Goal: Task Accomplishment & Management: Manage account settings

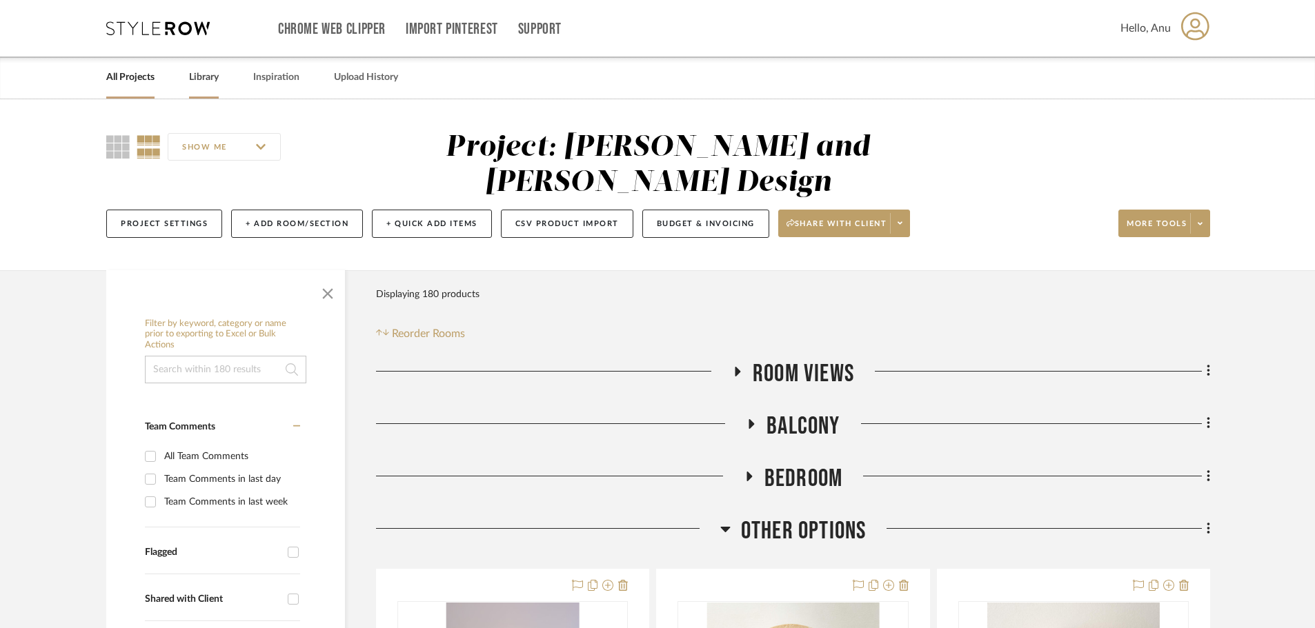
click at [201, 77] on link "Library" at bounding box center [204, 77] width 30 height 19
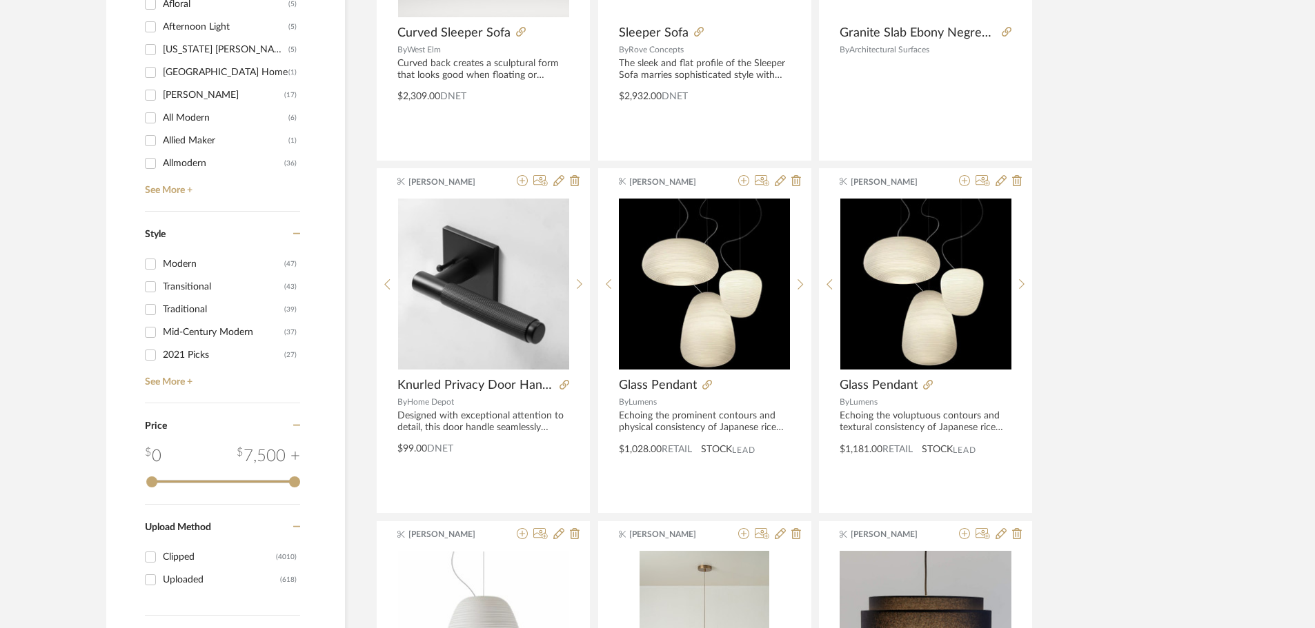
scroll to position [1448, 0]
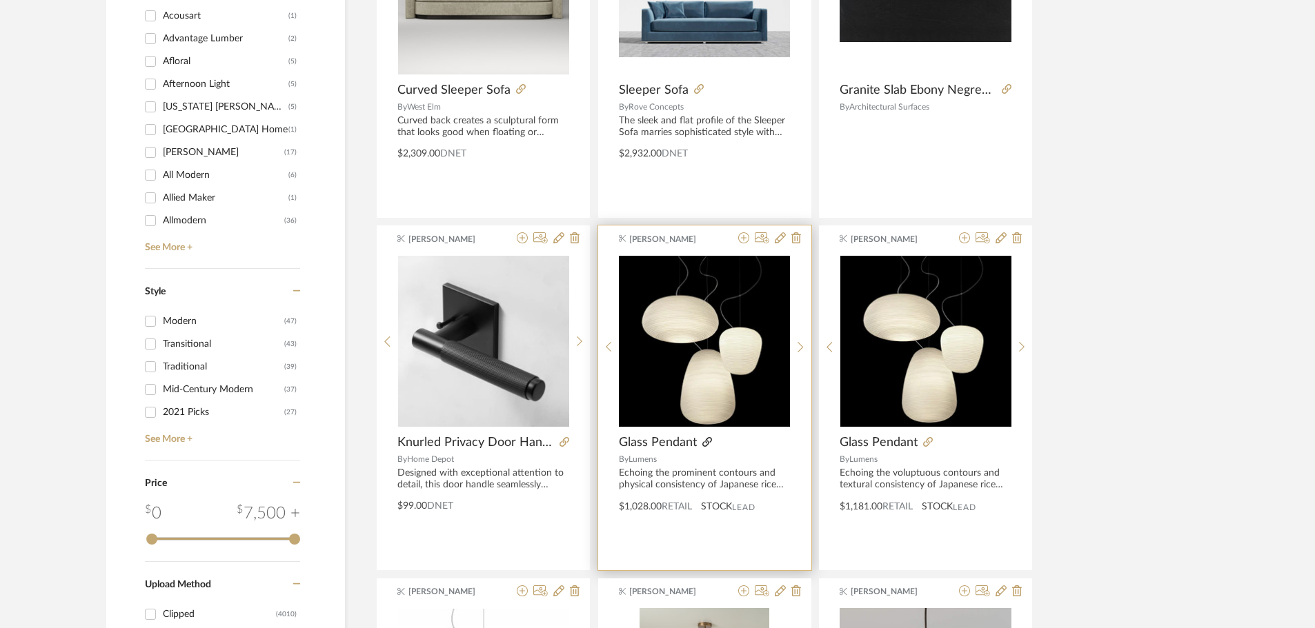
click at [686, 397] on icon at bounding box center [707, 442] width 10 height 10
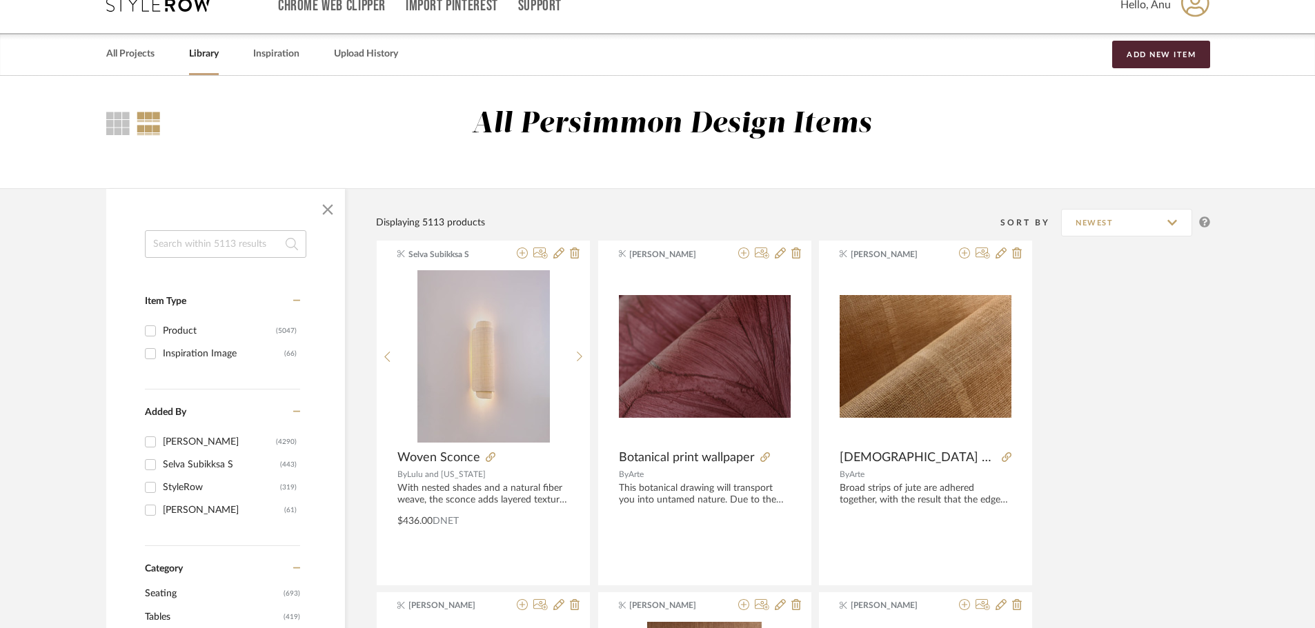
scroll to position [0, 0]
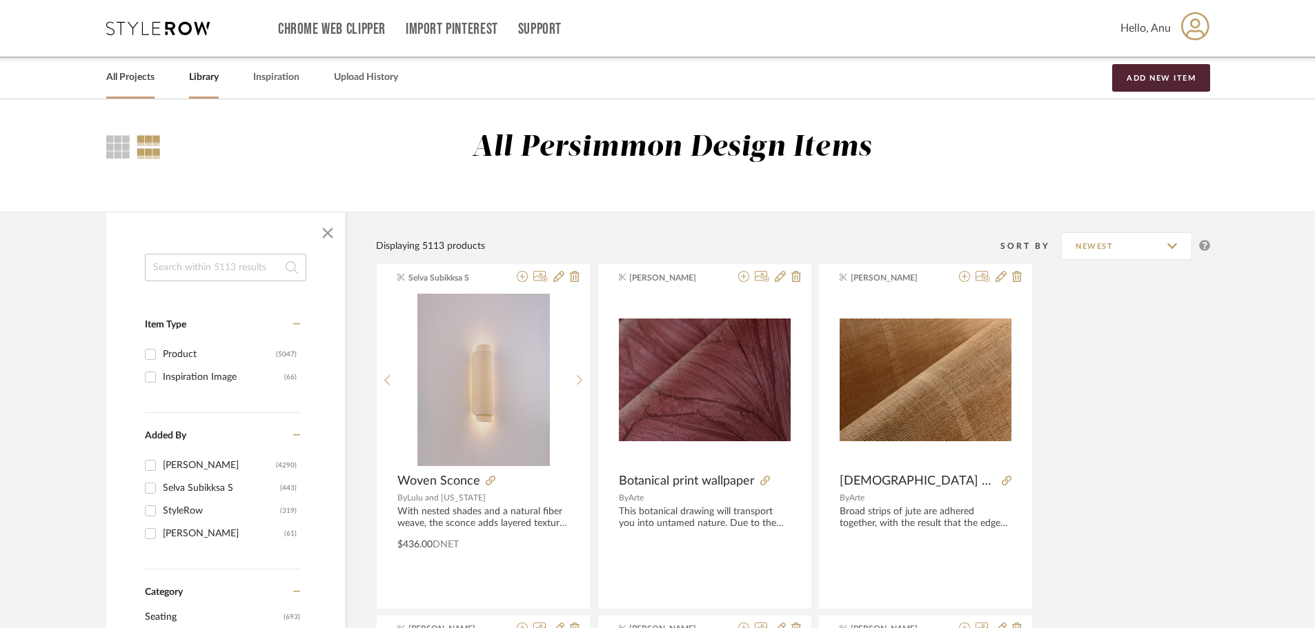
click at [138, 78] on link "All Projects" at bounding box center [130, 77] width 48 height 19
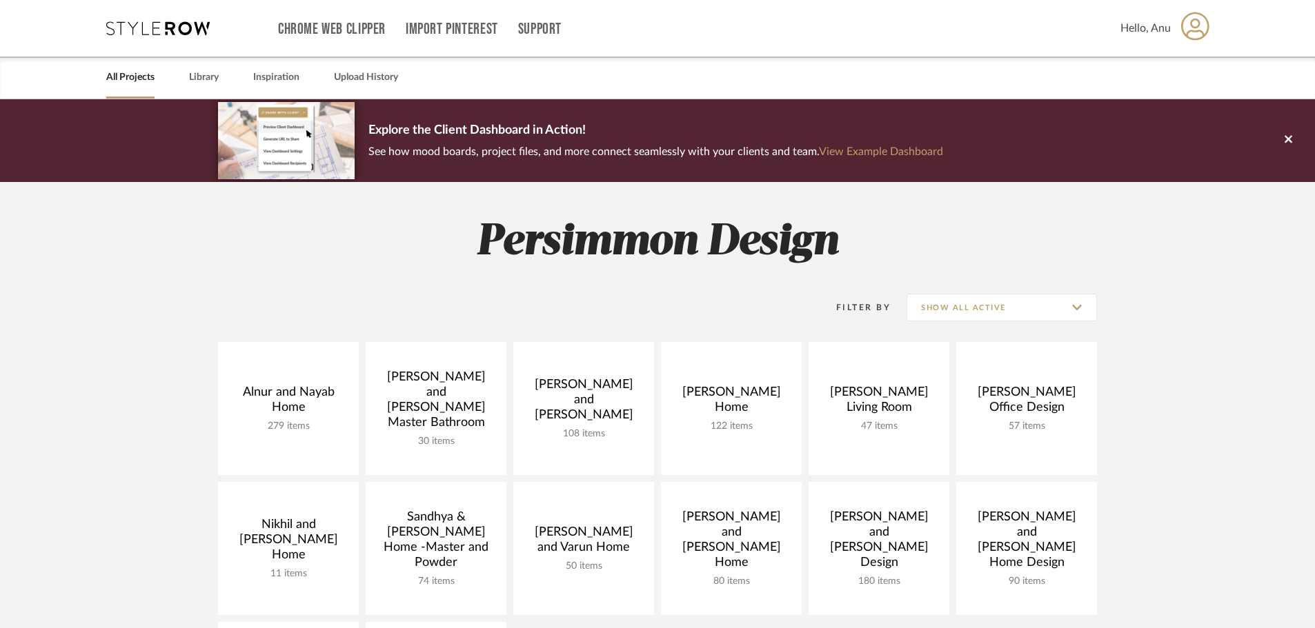
scroll to position [414, 0]
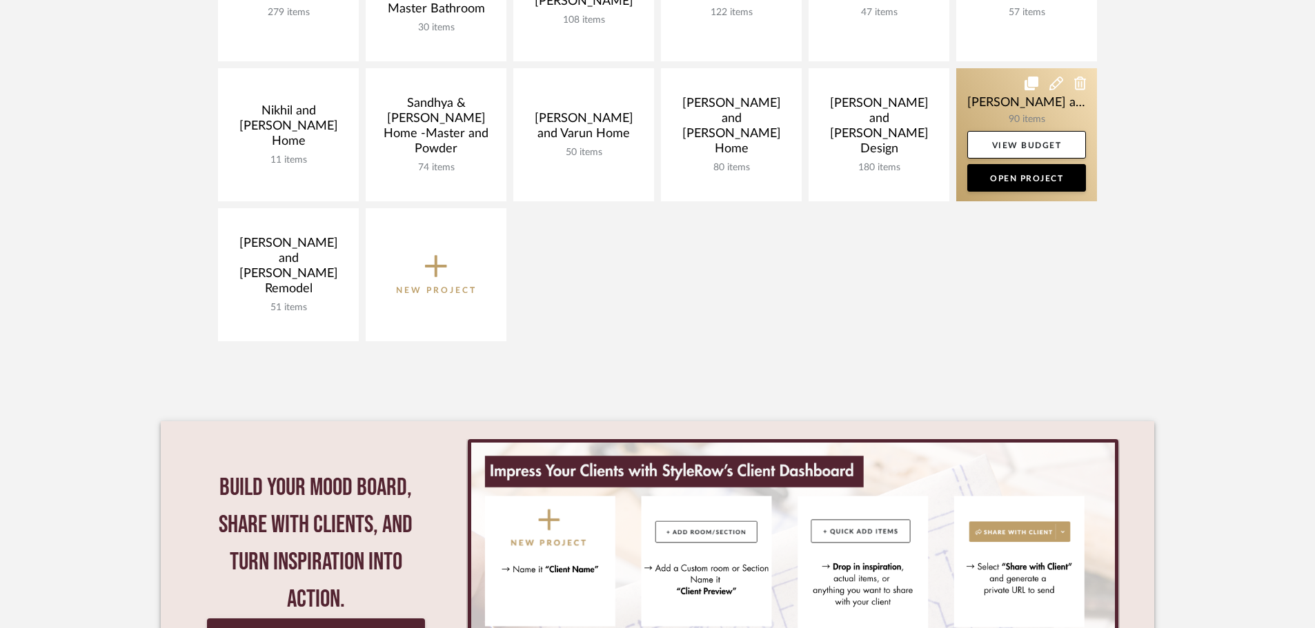
click at [686, 101] on link at bounding box center [1026, 134] width 141 height 133
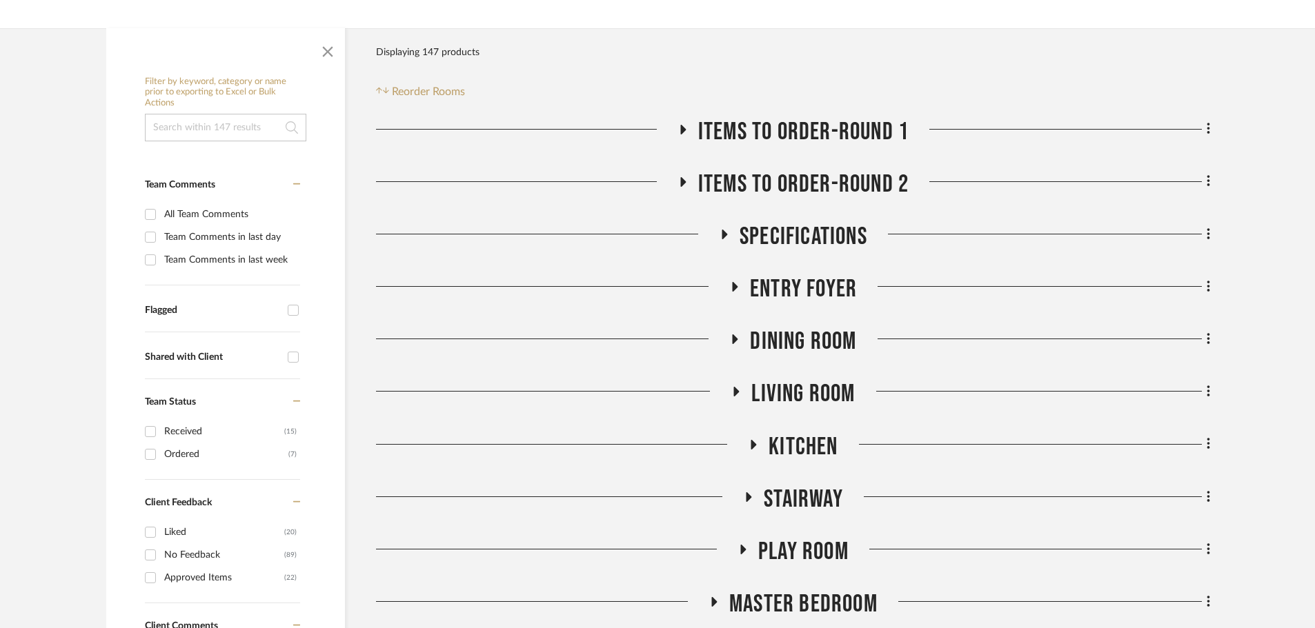
scroll to position [276, 0]
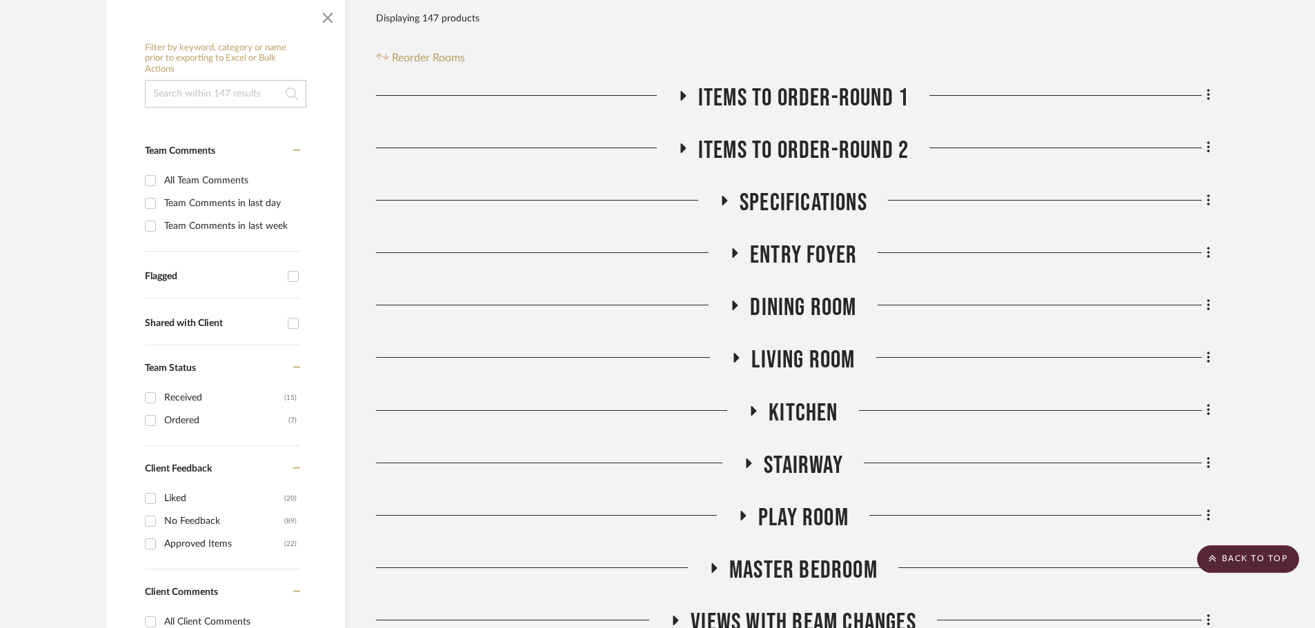
click at [686, 248] on icon at bounding box center [735, 253] width 6 height 10
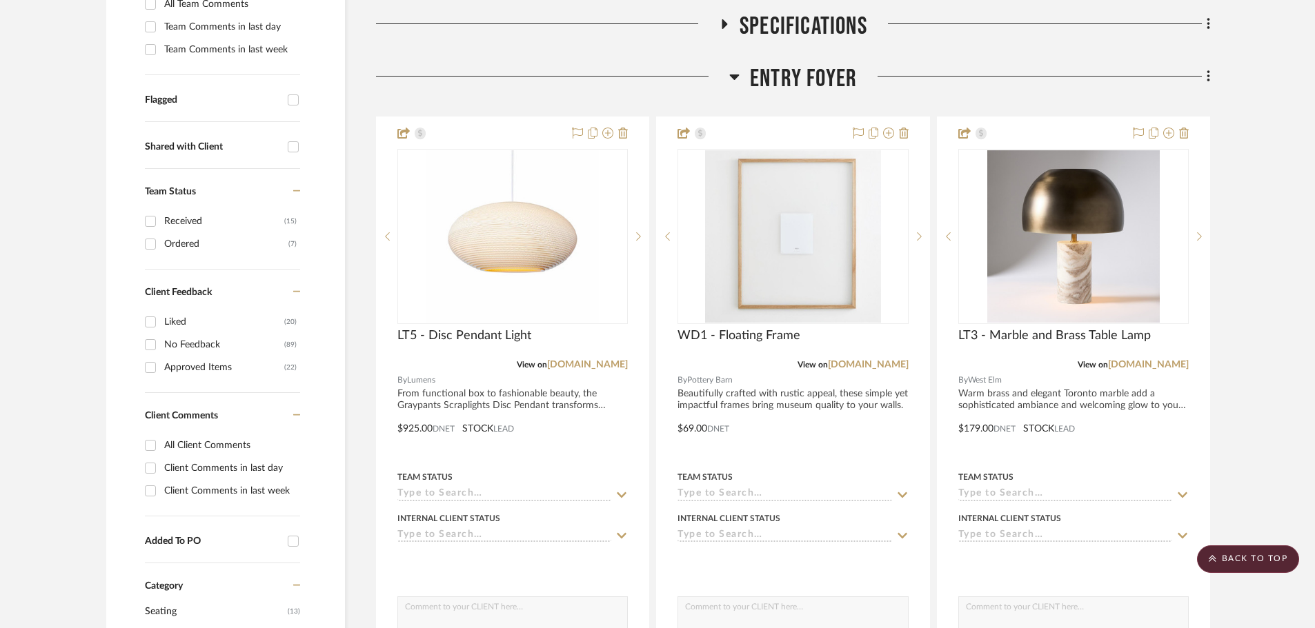
scroll to position [483, 0]
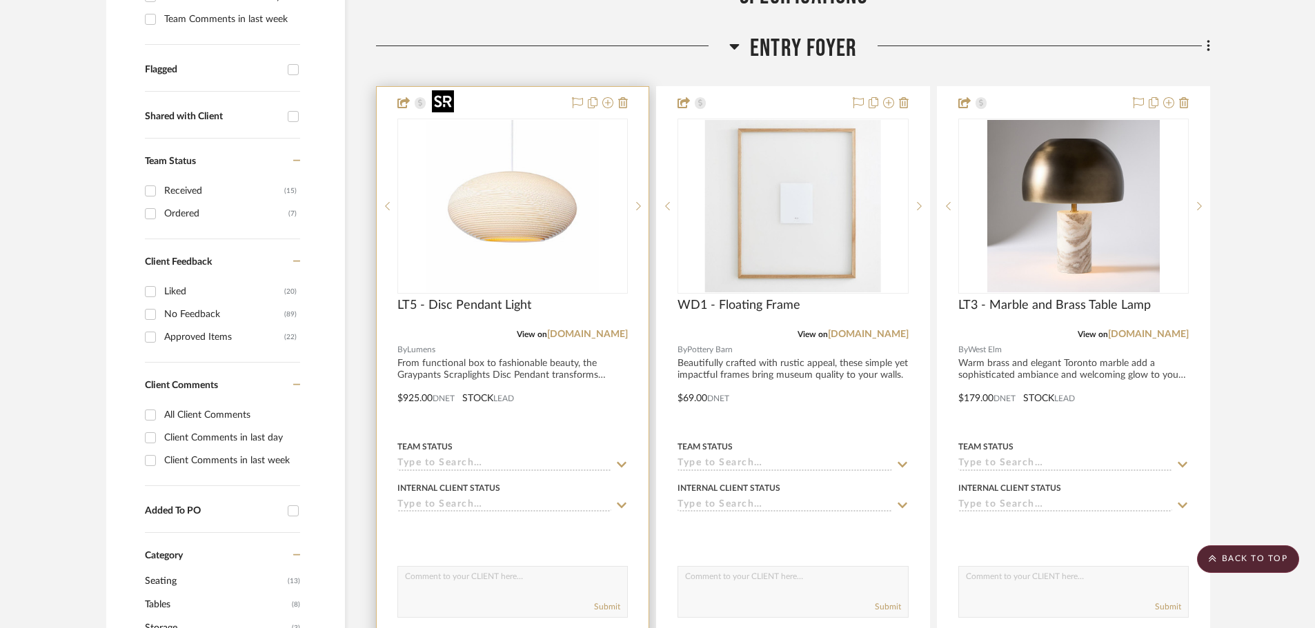
click at [523, 182] on img "0" at bounding box center [512, 206] width 172 height 172
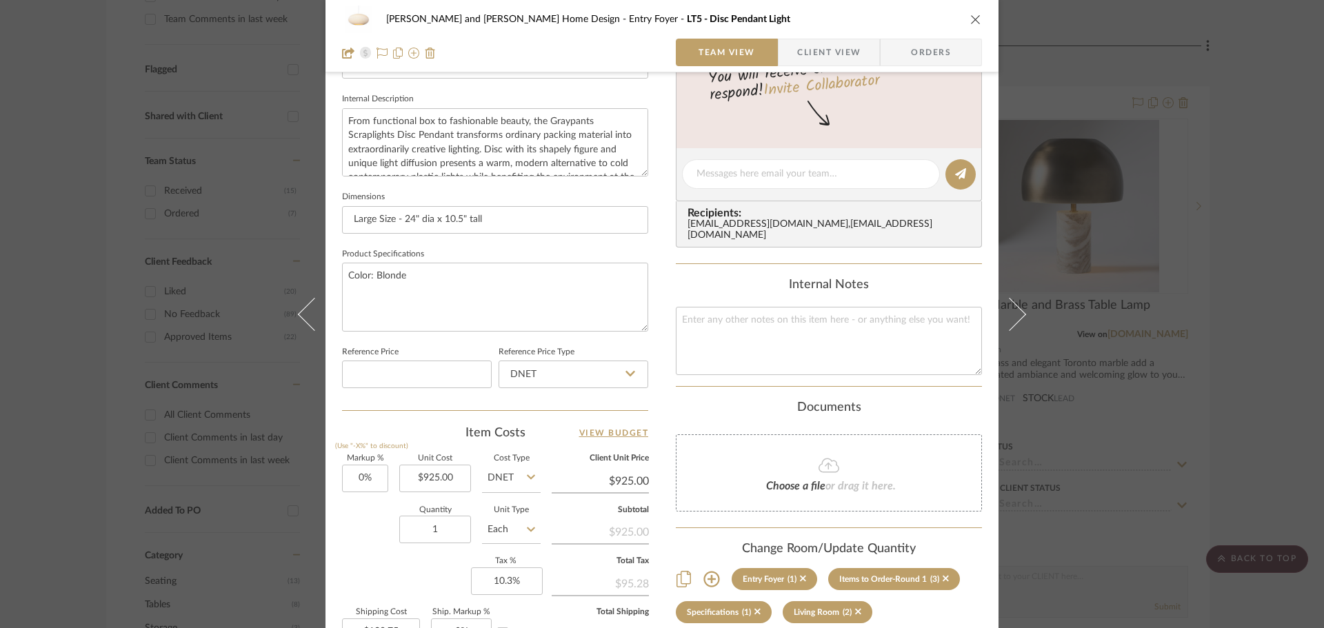
click at [686, 19] on icon "close" at bounding box center [975, 19] width 11 height 11
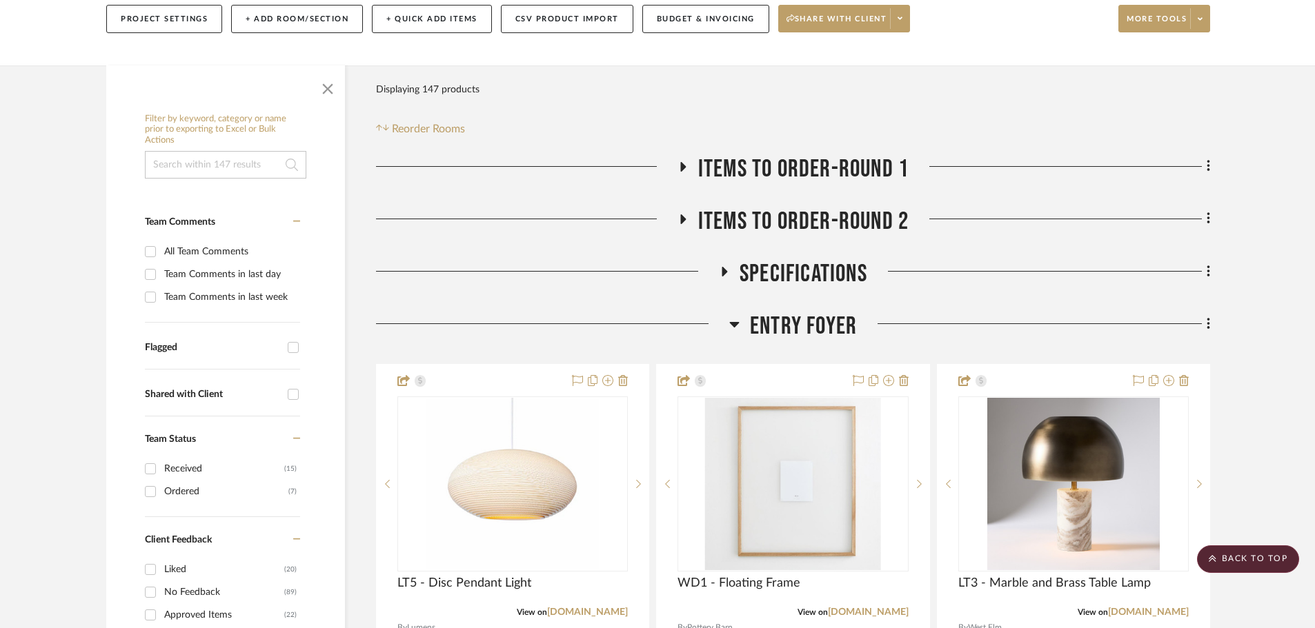
scroll to position [0, 0]
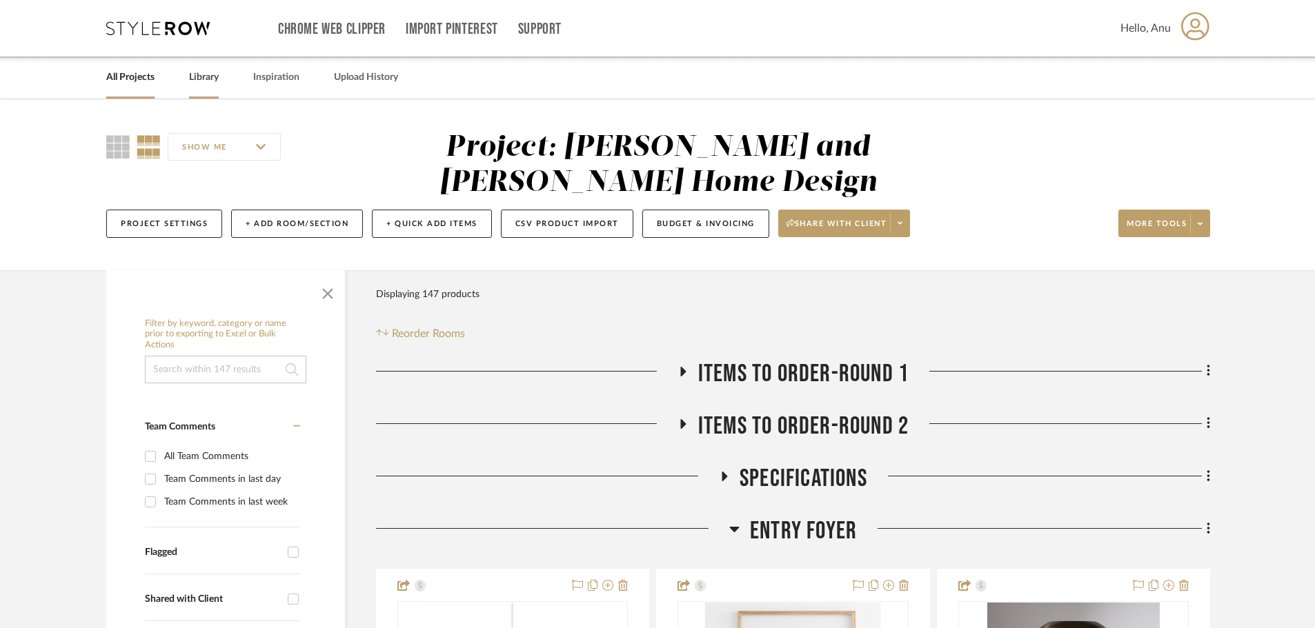
click at [213, 72] on link "Library" at bounding box center [204, 77] width 30 height 19
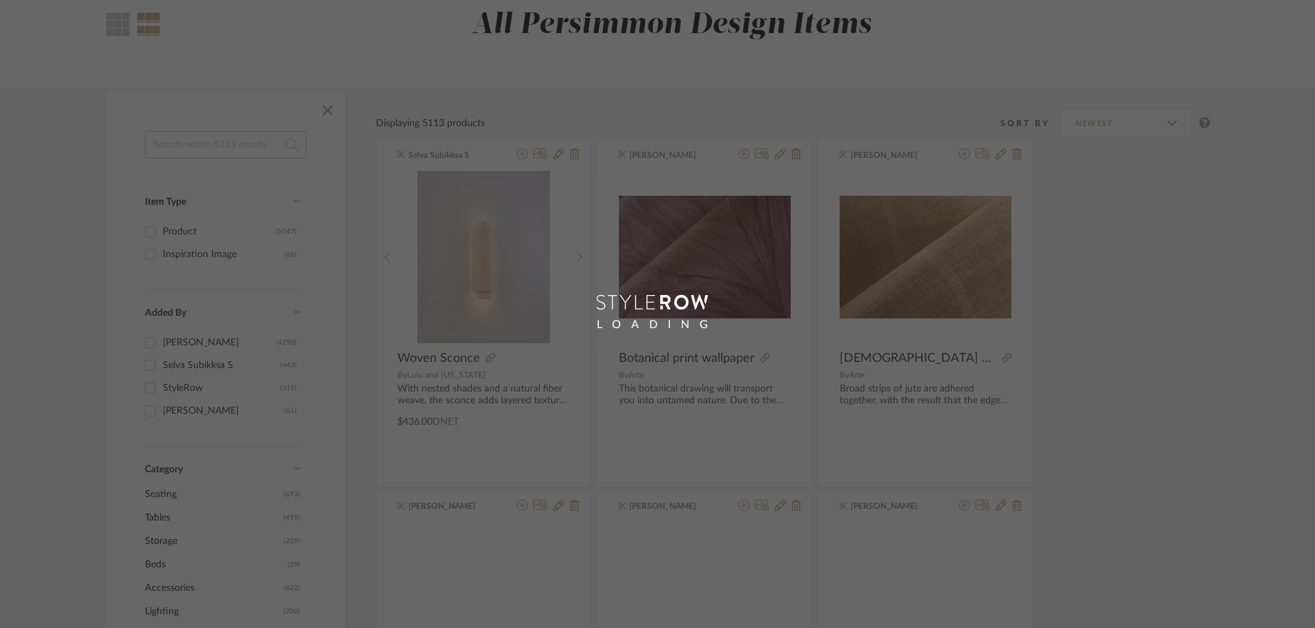
scroll to position [345, 0]
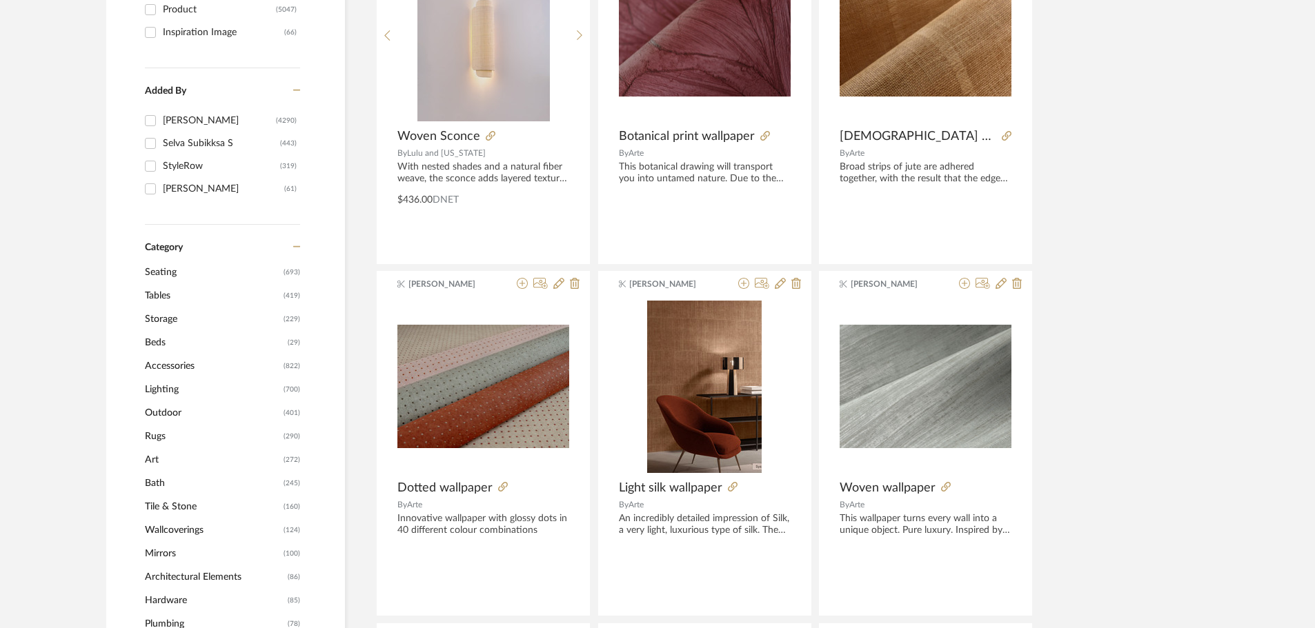
click at [185, 387] on span "Lighting" at bounding box center [212, 389] width 135 height 23
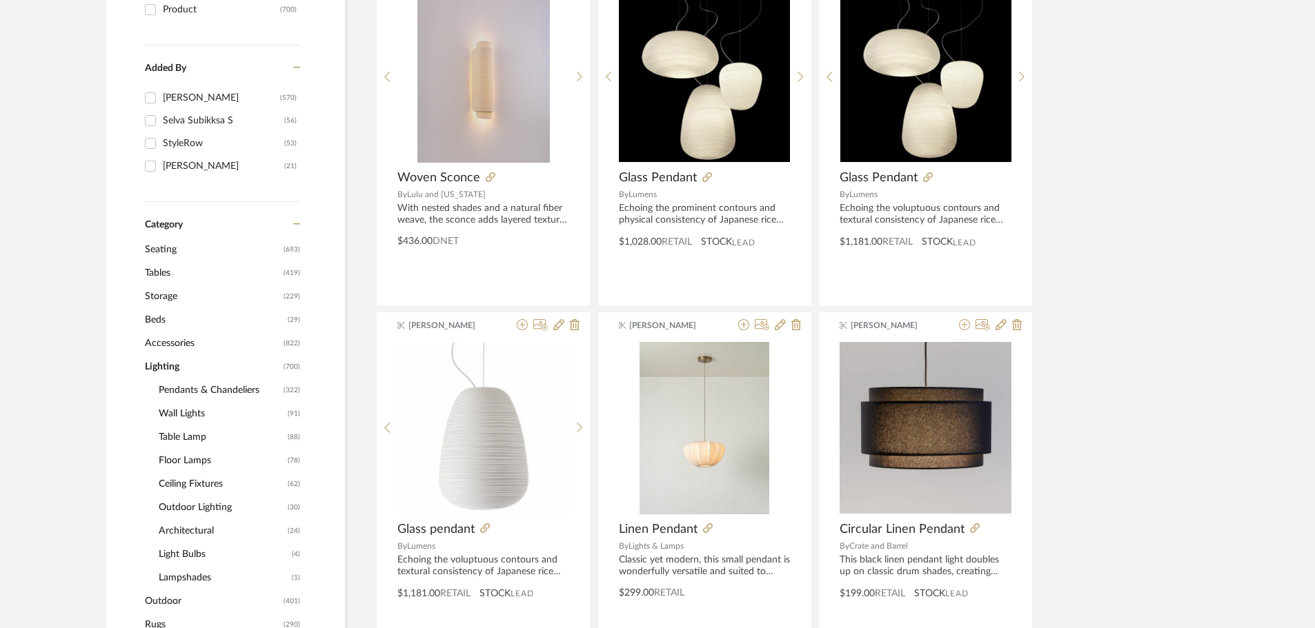
click at [185, 384] on span "Pendants & Chandeliers" at bounding box center [219, 390] width 121 height 23
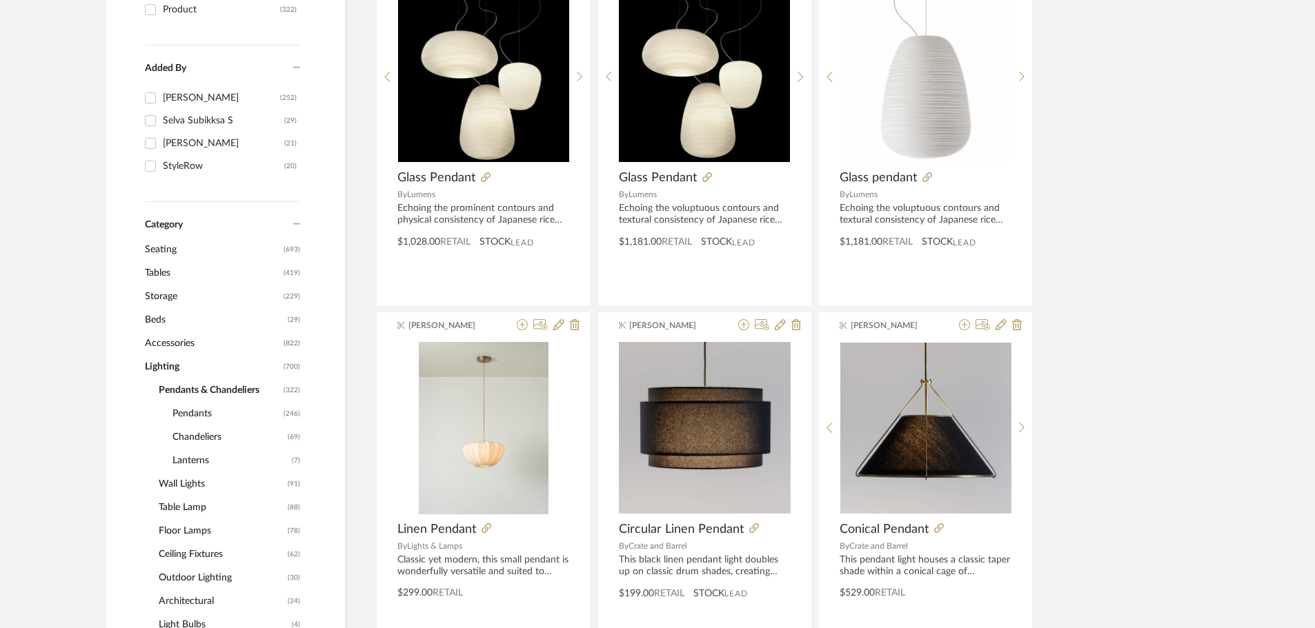
click at [183, 397] on span "Pendants" at bounding box center [226, 413] width 108 height 23
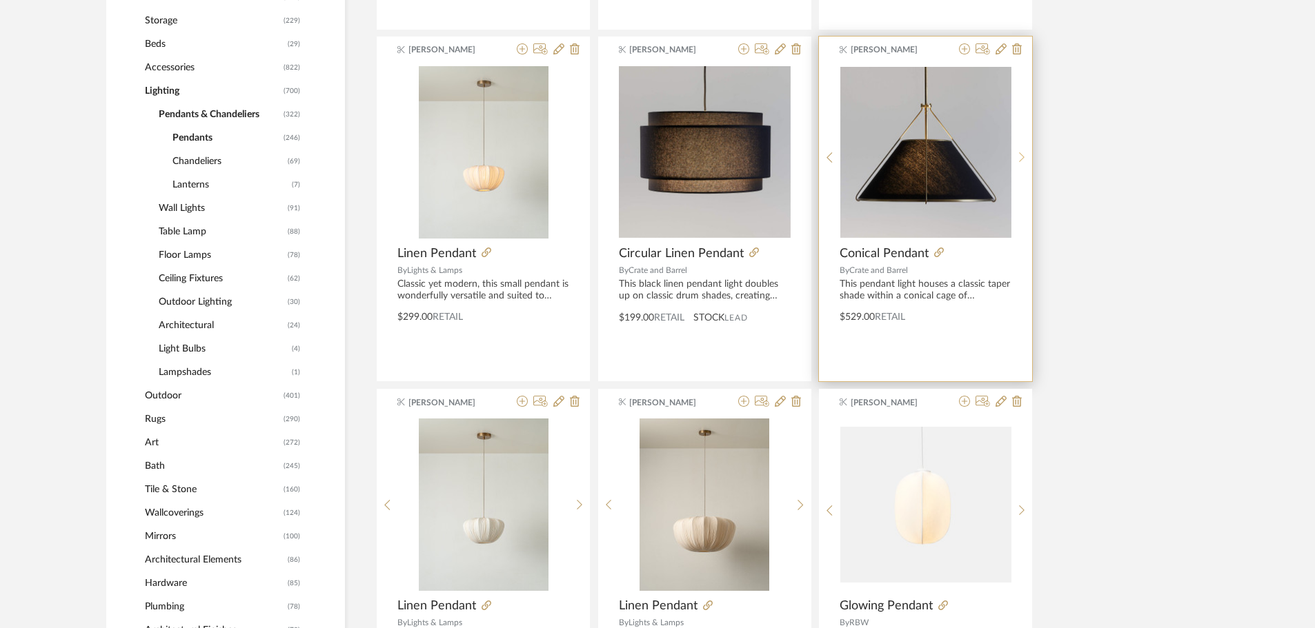
scroll to position [572, 0]
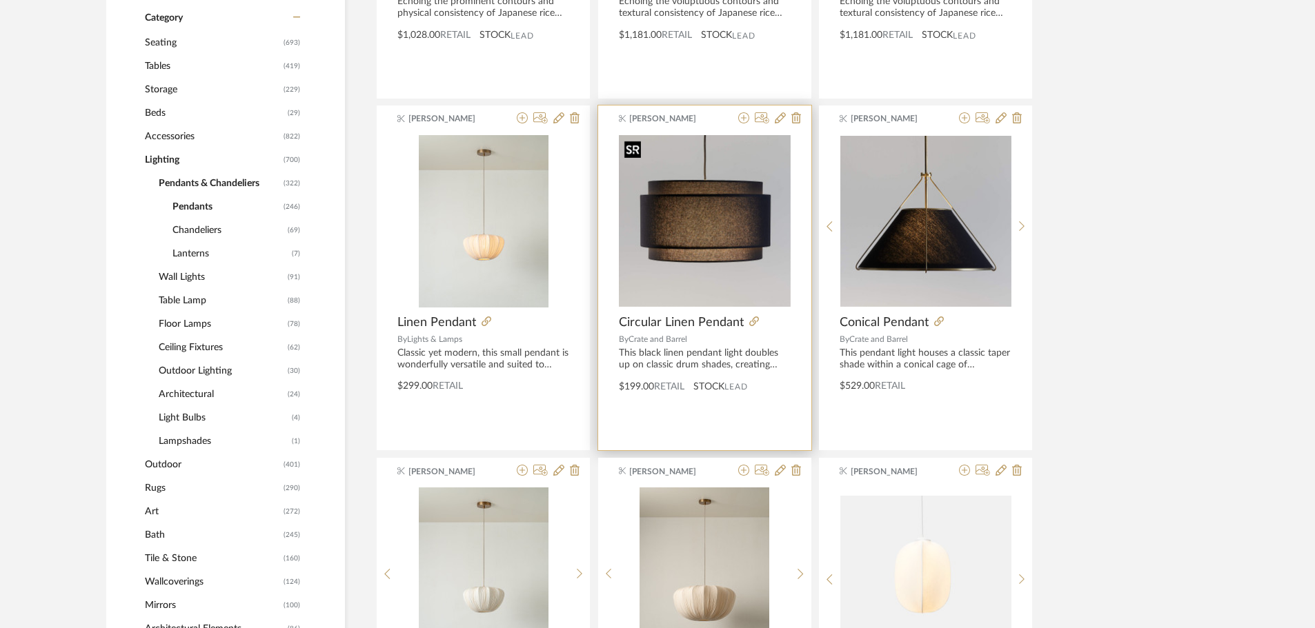
click at [654, 254] on img "0" at bounding box center [705, 221] width 172 height 172
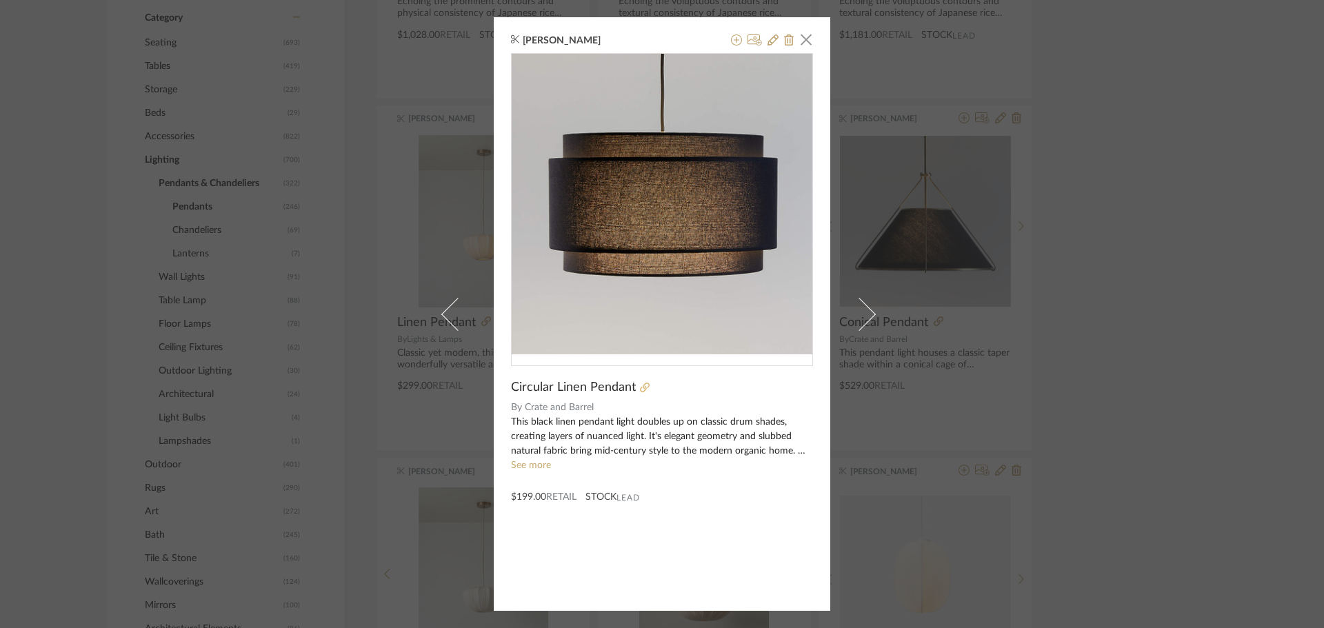
click at [642, 383] on icon at bounding box center [645, 388] width 10 height 10
click at [686, 41] on span "button" at bounding box center [806, 40] width 28 height 28
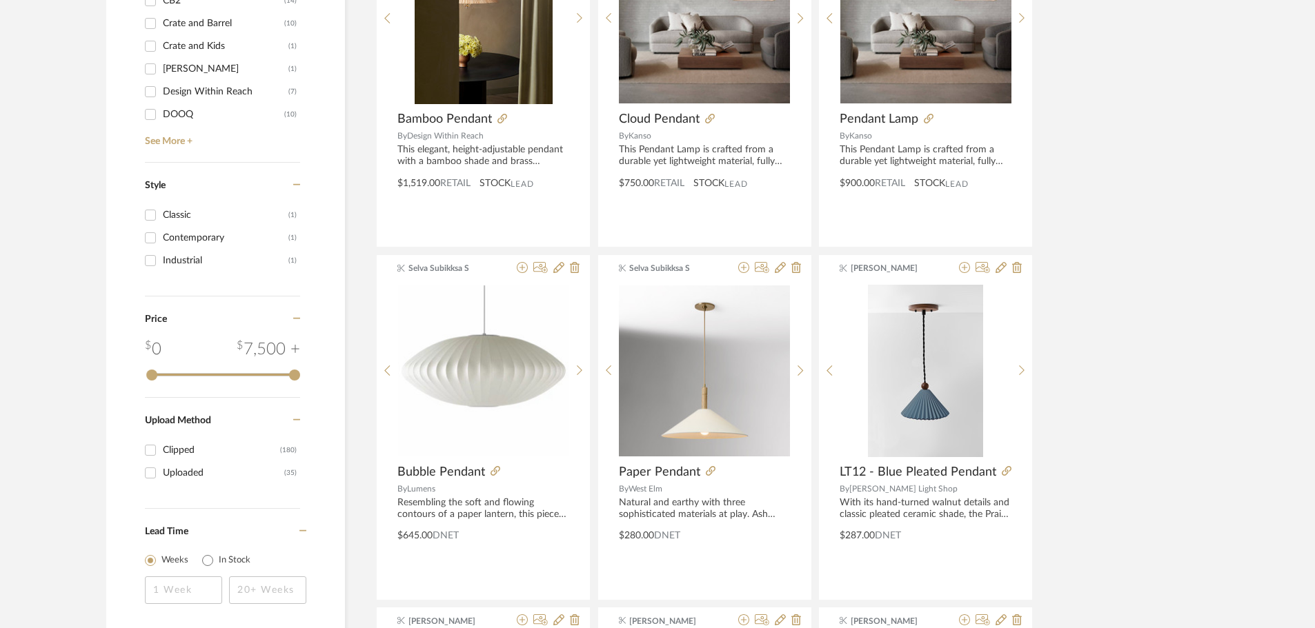
scroll to position [1952, 0]
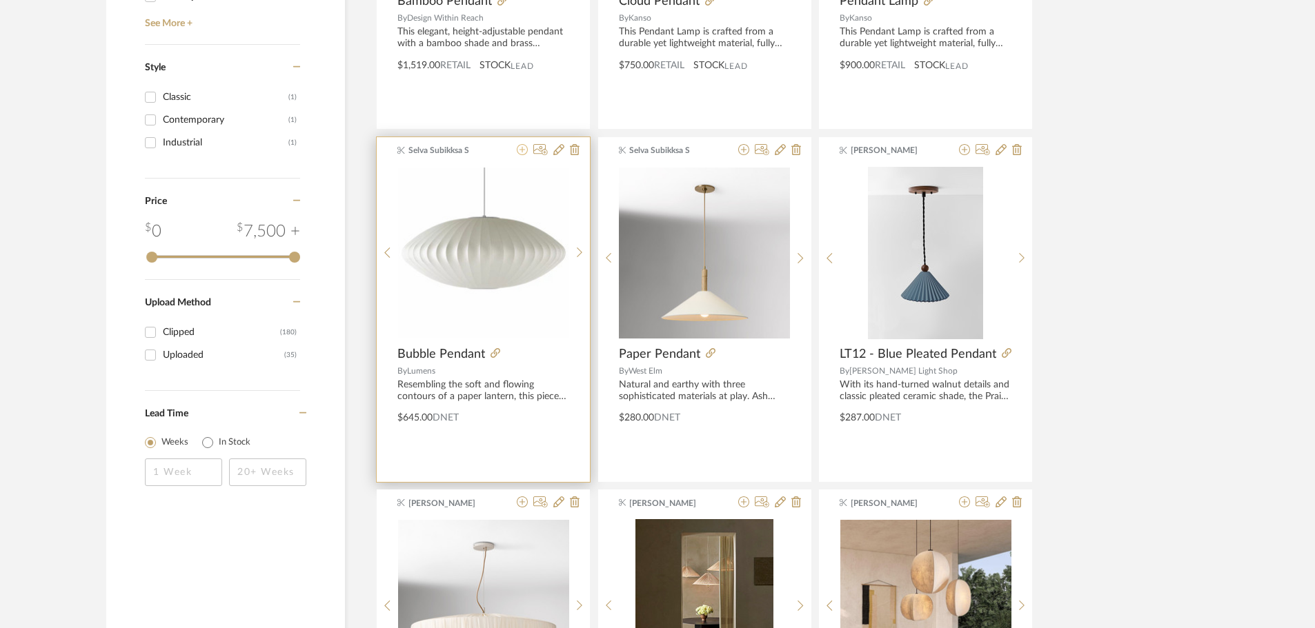
click at [522, 150] on icon at bounding box center [522, 149] width 11 height 11
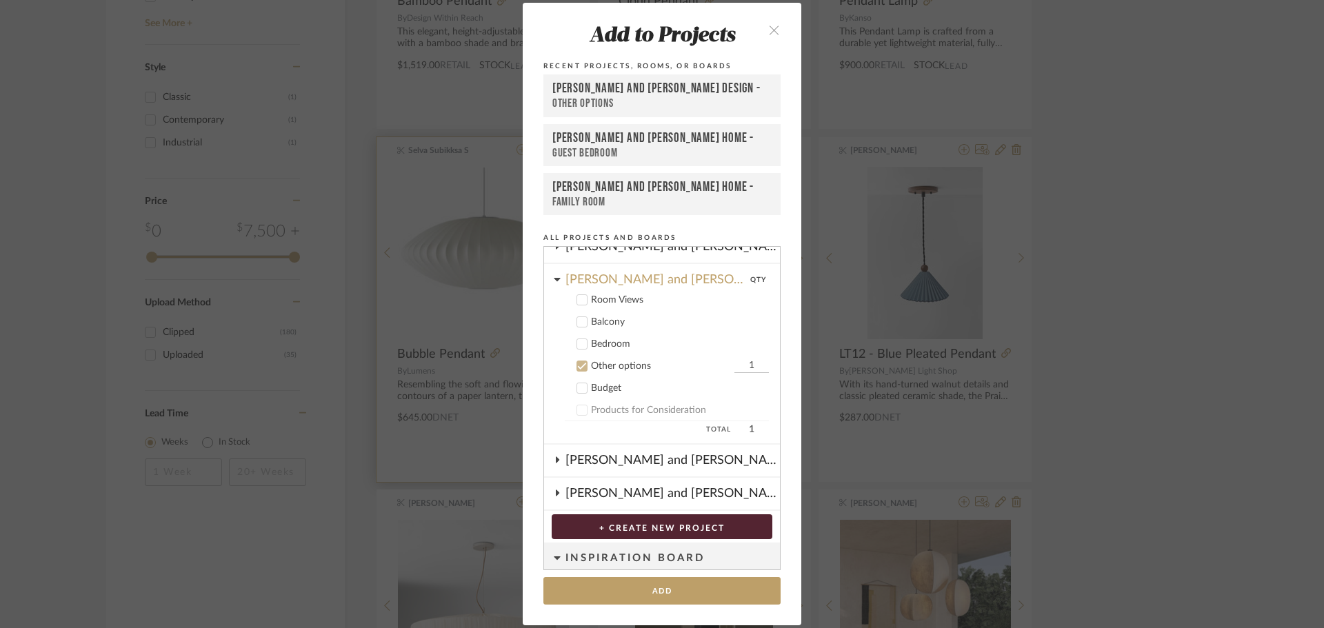
scroll to position [449, 0]
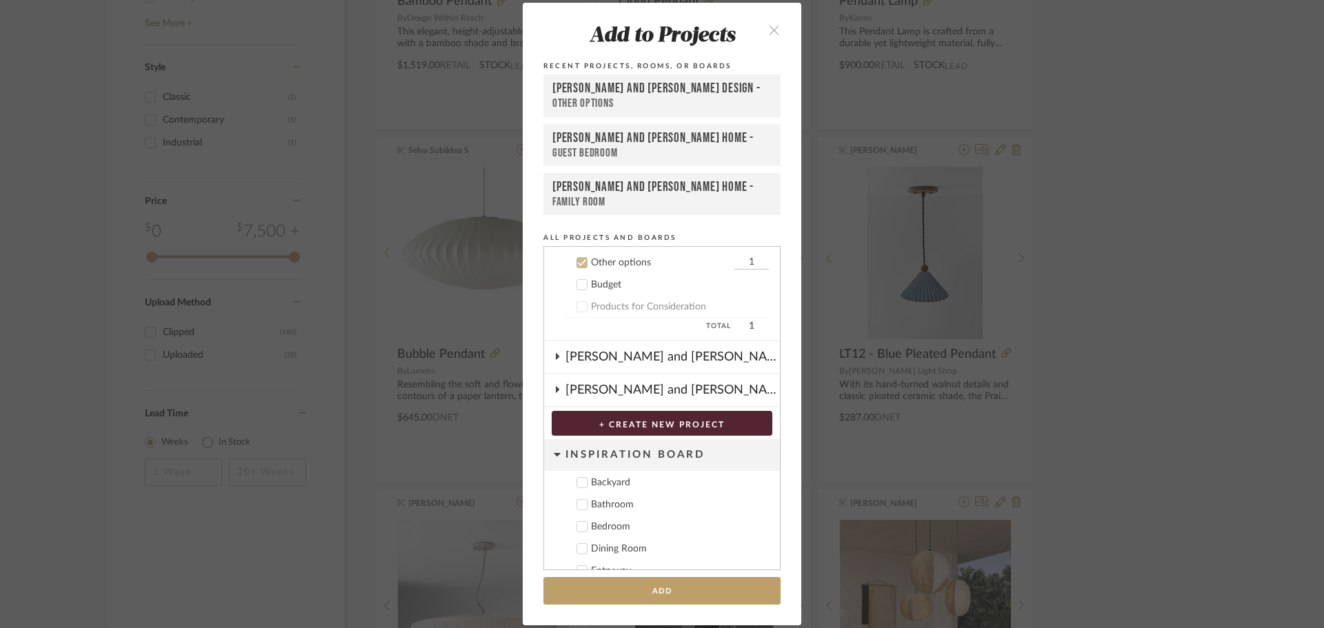
click at [686, 25] on button "close" at bounding box center [774, 29] width 41 height 28
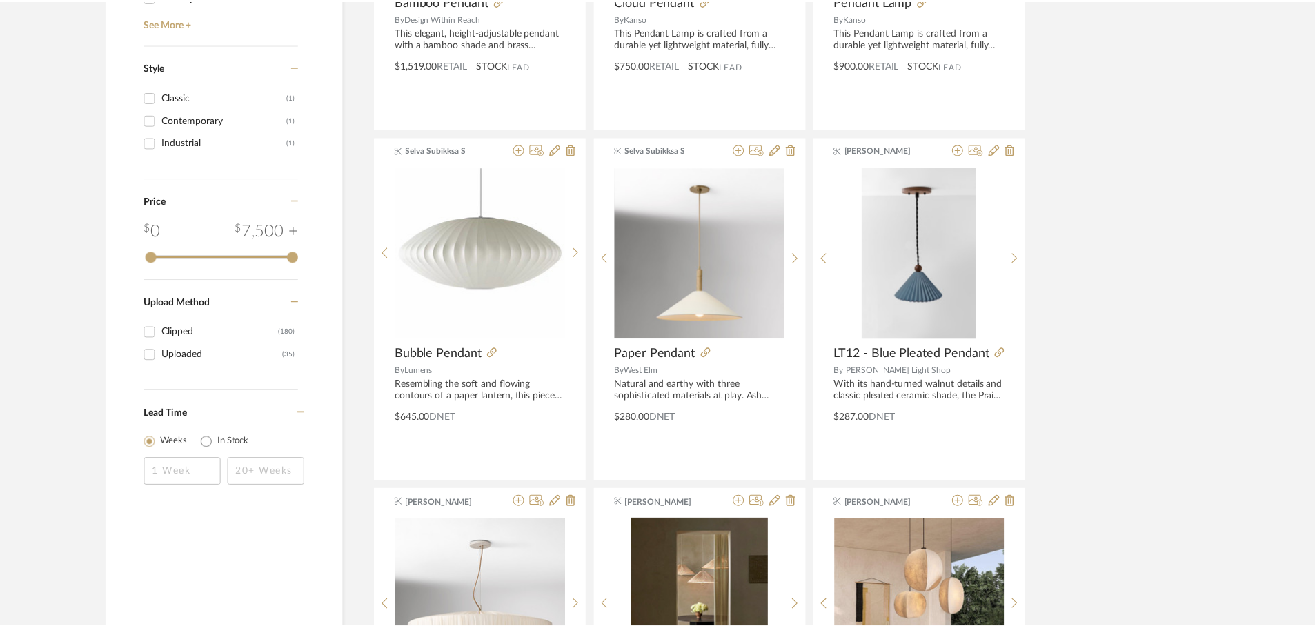
scroll to position [1952, 0]
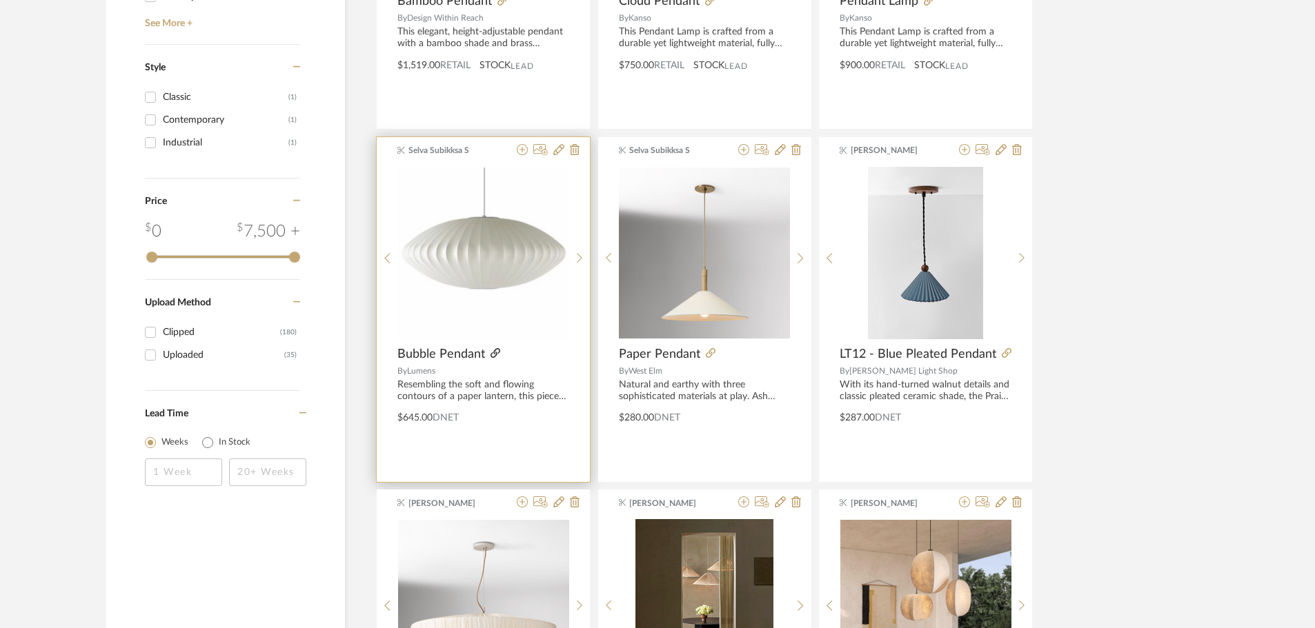
click at [491, 350] on icon at bounding box center [495, 353] width 10 height 10
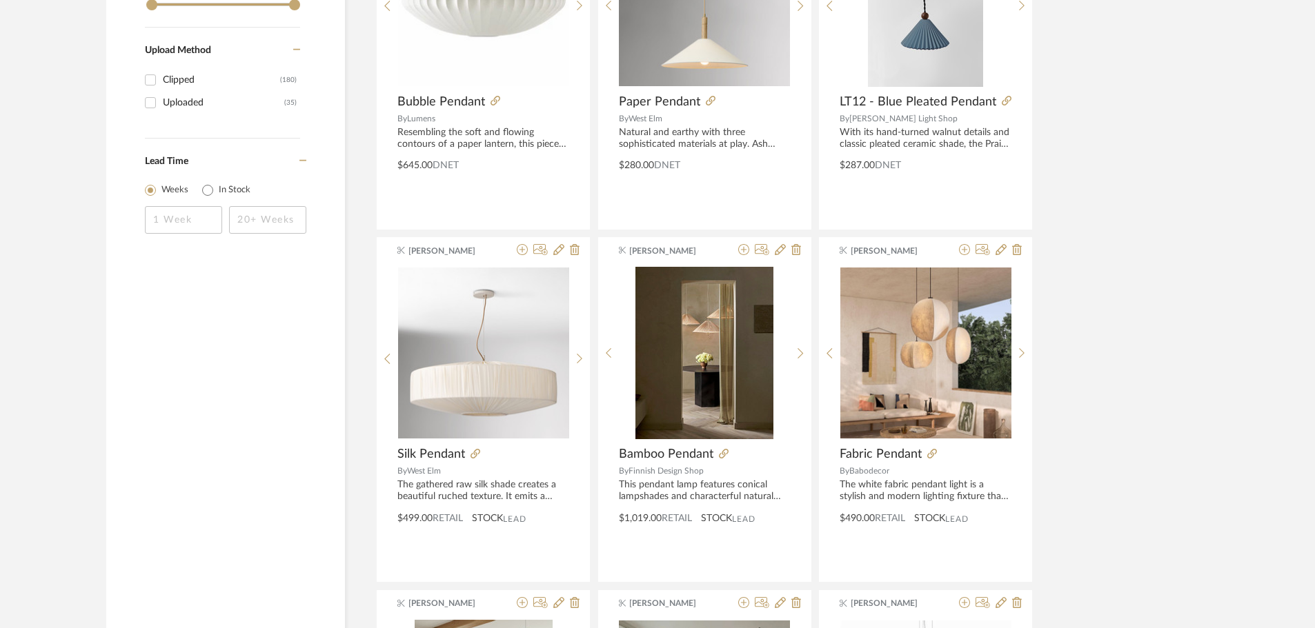
scroll to position [2297, 0]
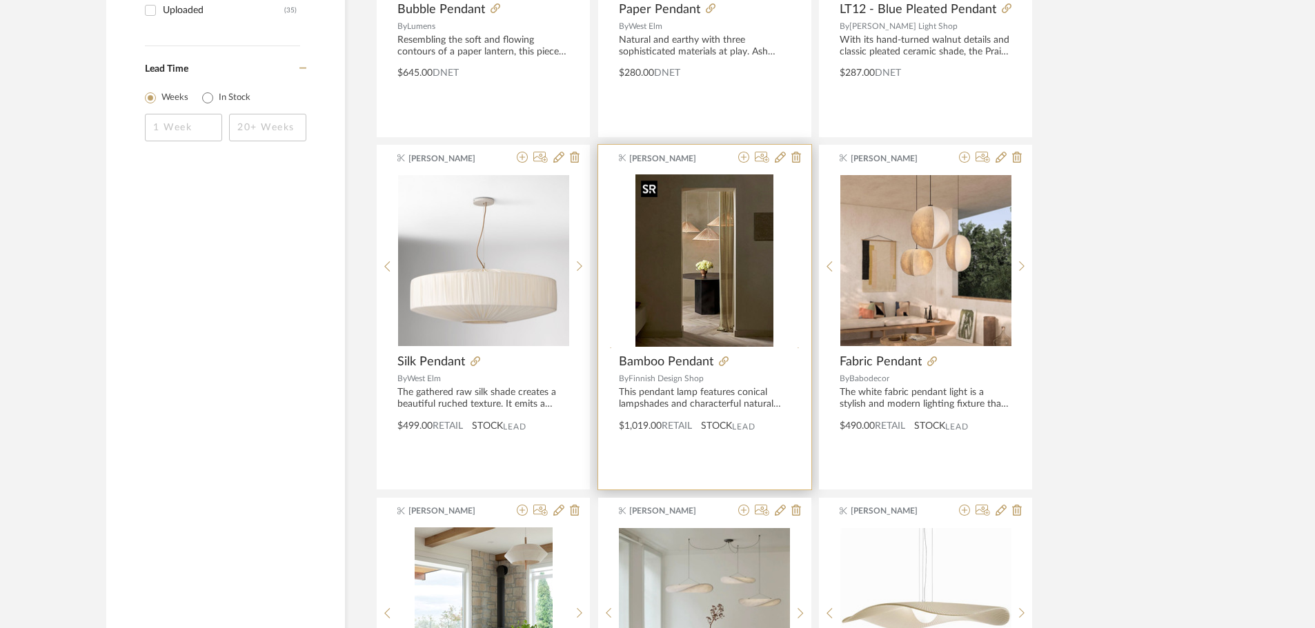
click at [679, 246] on div at bounding box center [704, 352] width 171 height 356
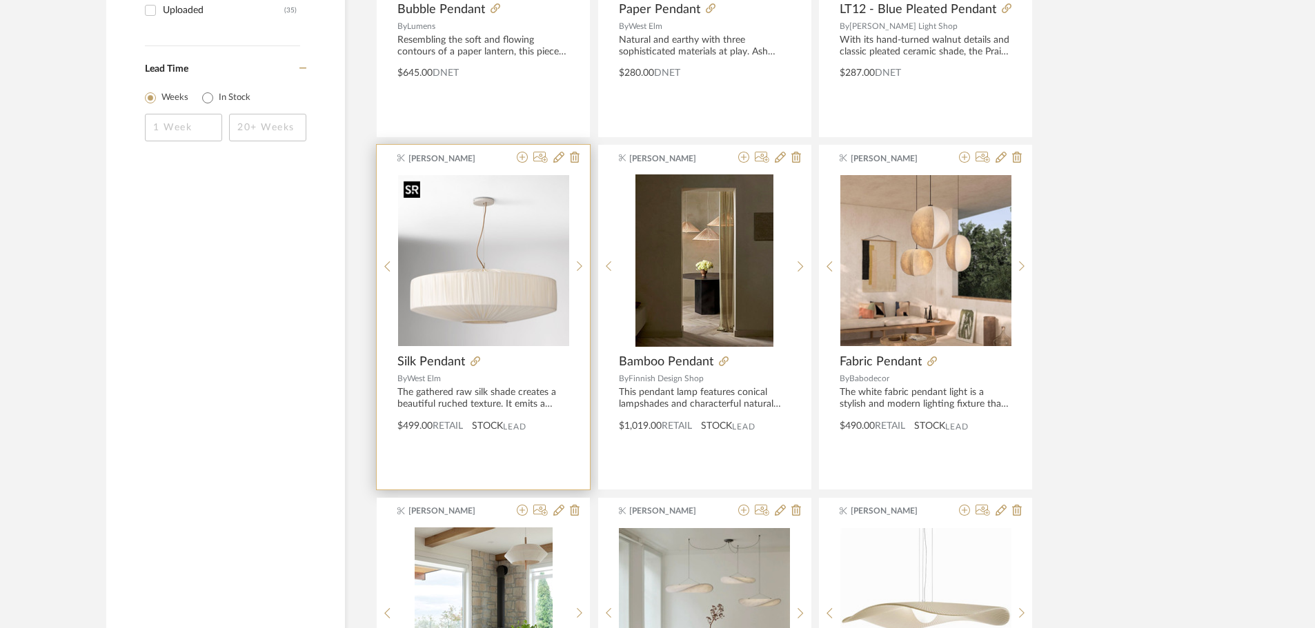
click at [463, 286] on img "0" at bounding box center [483, 260] width 171 height 171
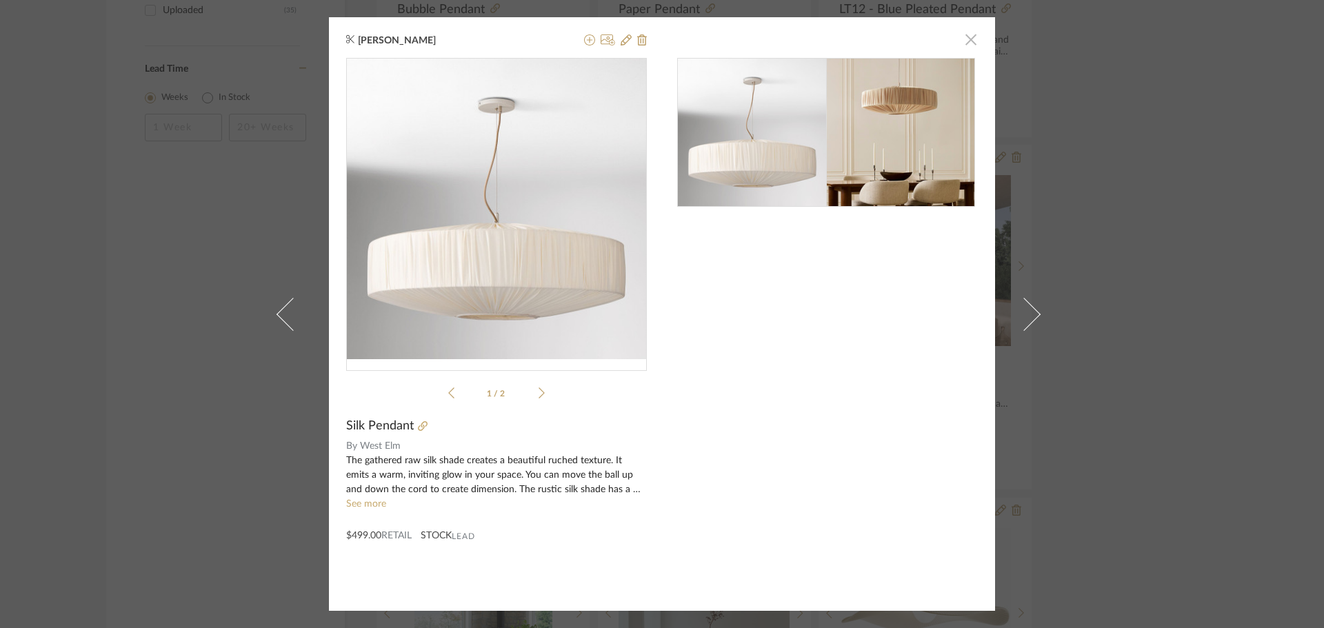
click at [686, 40] on span "button" at bounding box center [971, 40] width 28 height 28
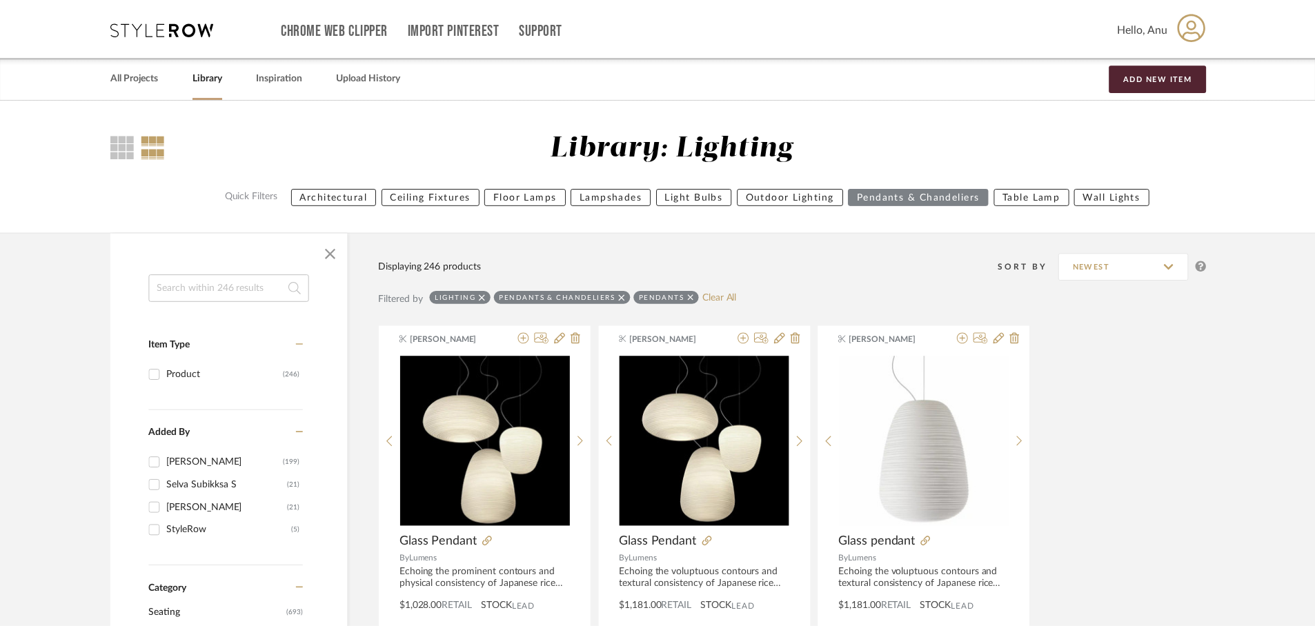
scroll to position [2297, 0]
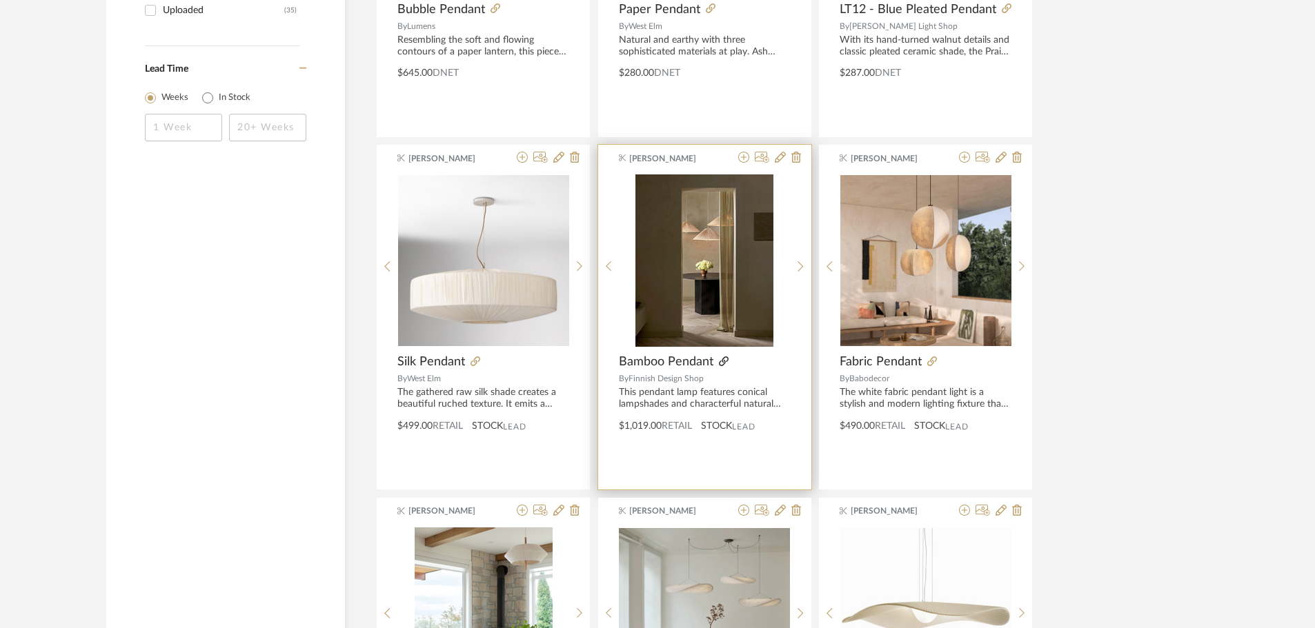
click at [686, 359] on icon at bounding box center [724, 362] width 10 height 10
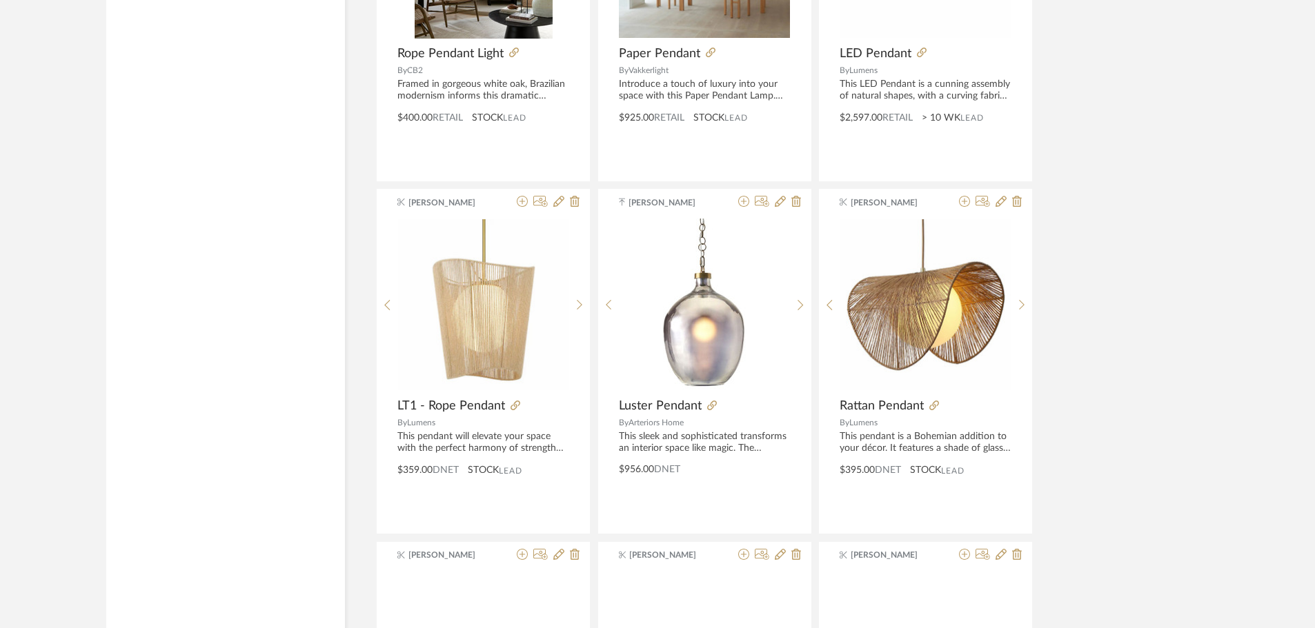
scroll to position [2986, 0]
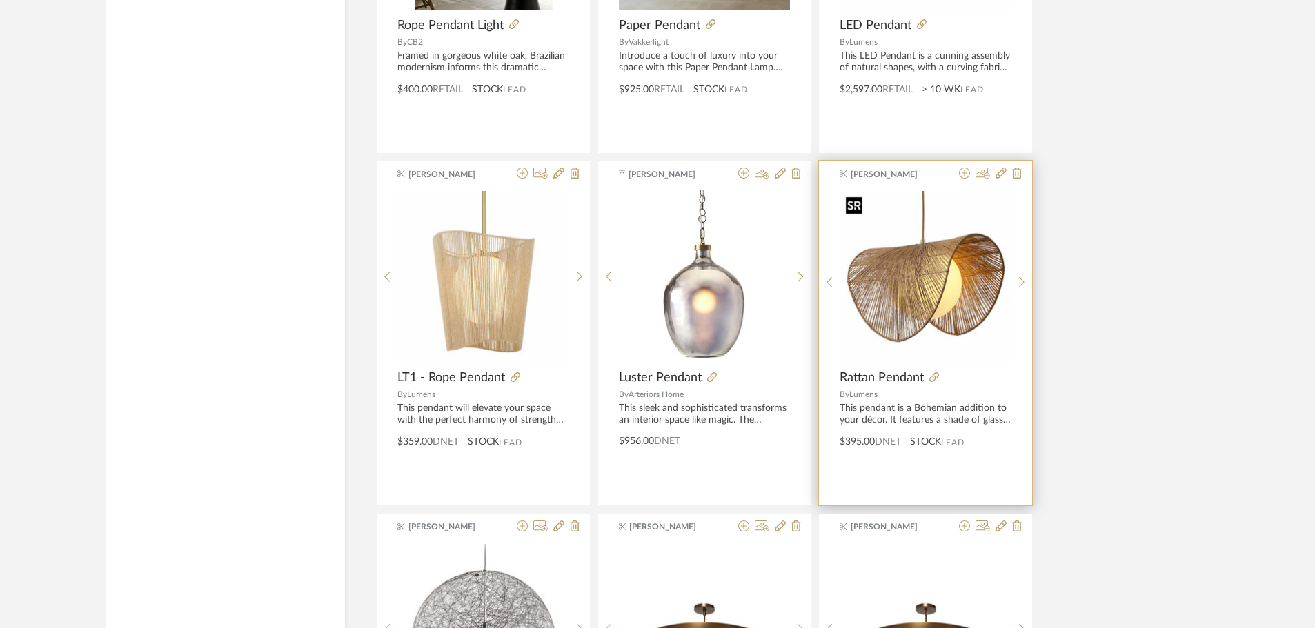
click at [686, 274] on img "0" at bounding box center [925, 276] width 171 height 171
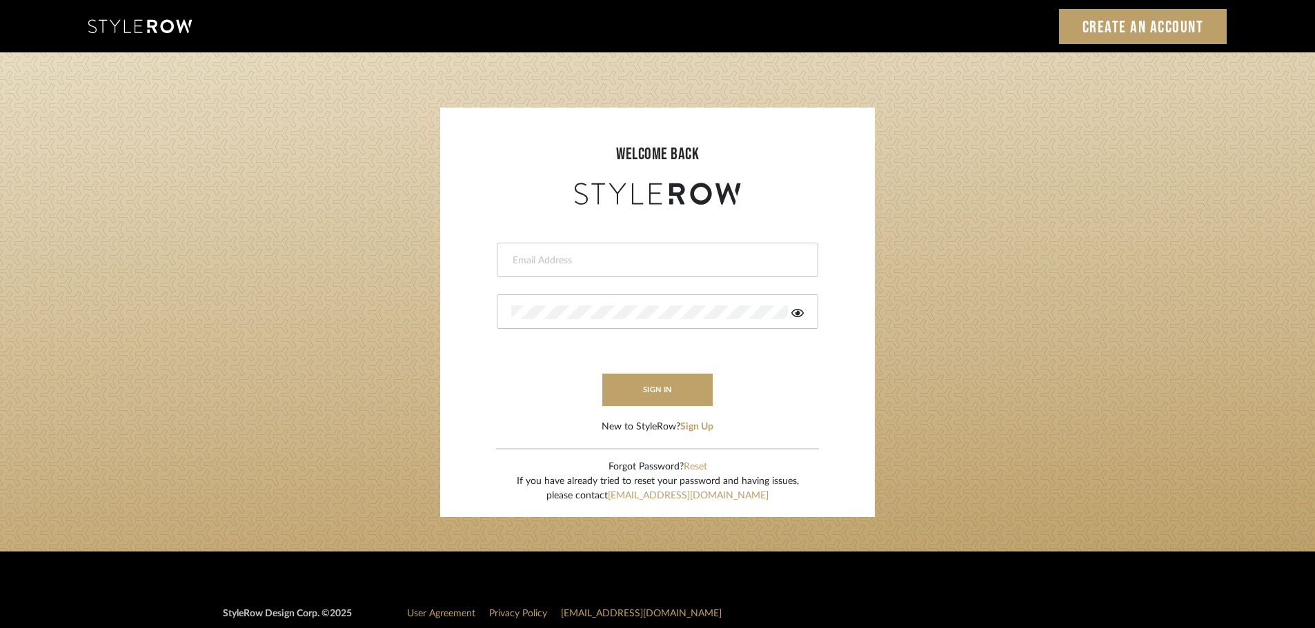
click at [521, 268] on div at bounding box center [657, 260] width 321 height 34
click at [513, 256] on input "email" at bounding box center [655, 261] width 289 height 14
type input "persimmon.design@outlook.com"
click at [648, 389] on button "sign in" at bounding box center [657, 390] width 110 height 32
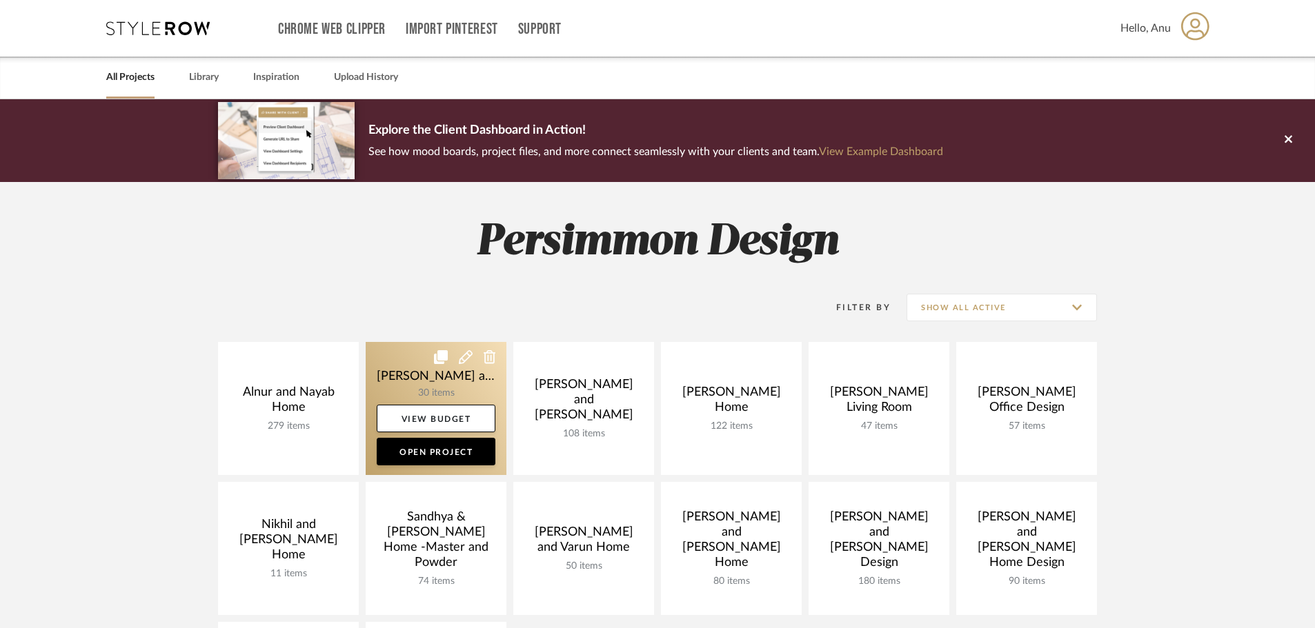
click at [397, 373] on link at bounding box center [436, 408] width 141 height 133
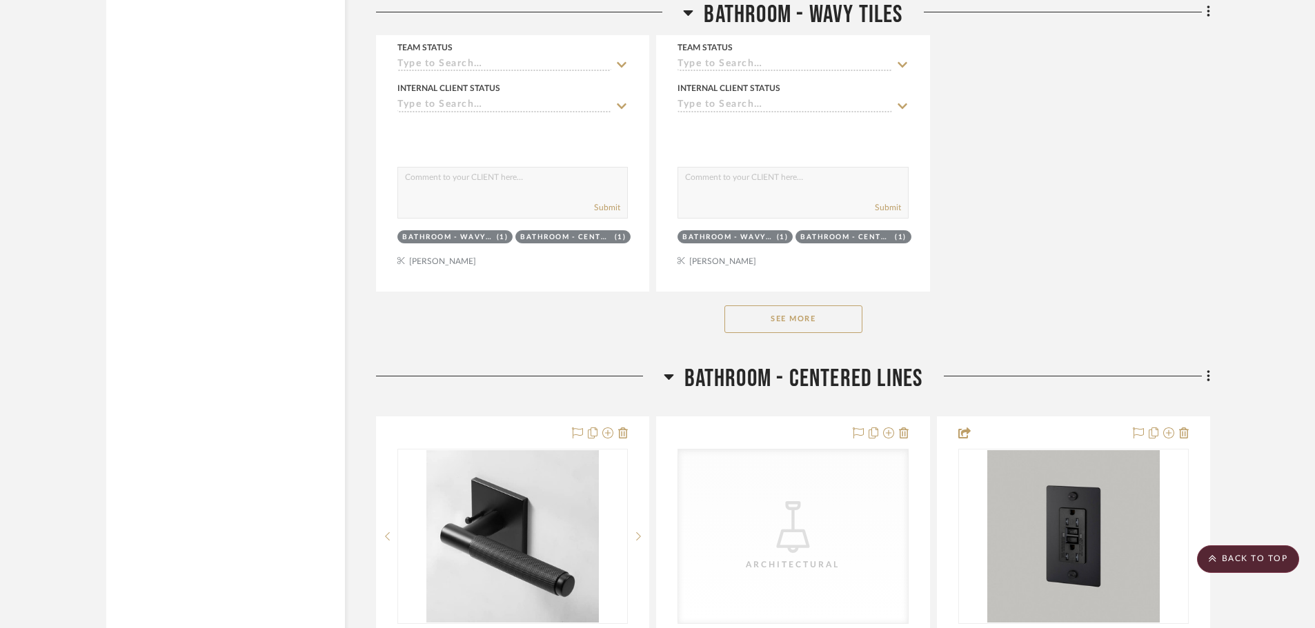
scroll to position [2690, 0]
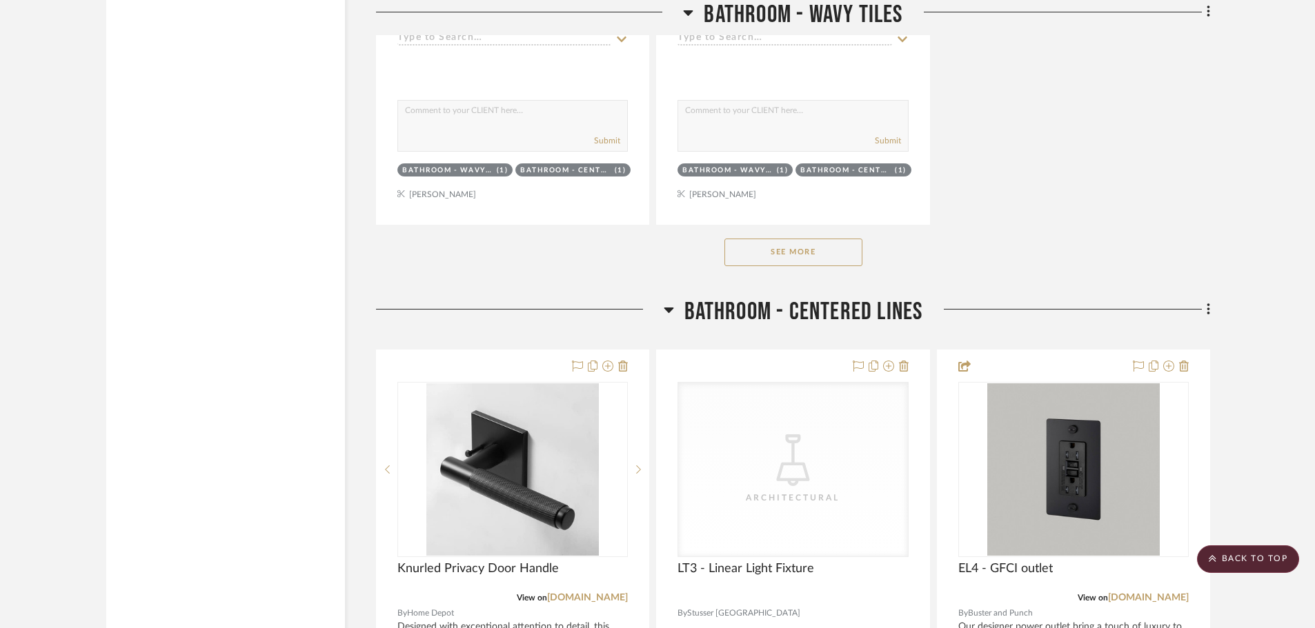
click at [775, 241] on button "See More" at bounding box center [793, 253] width 138 height 28
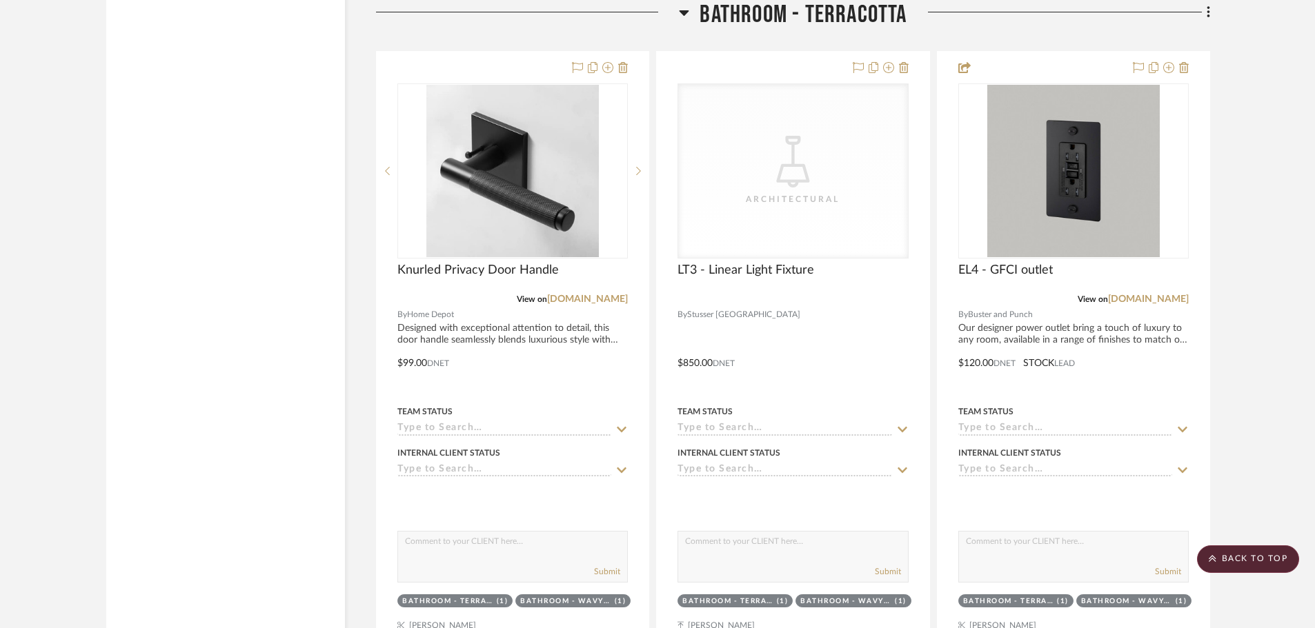
scroll to position [7586, 0]
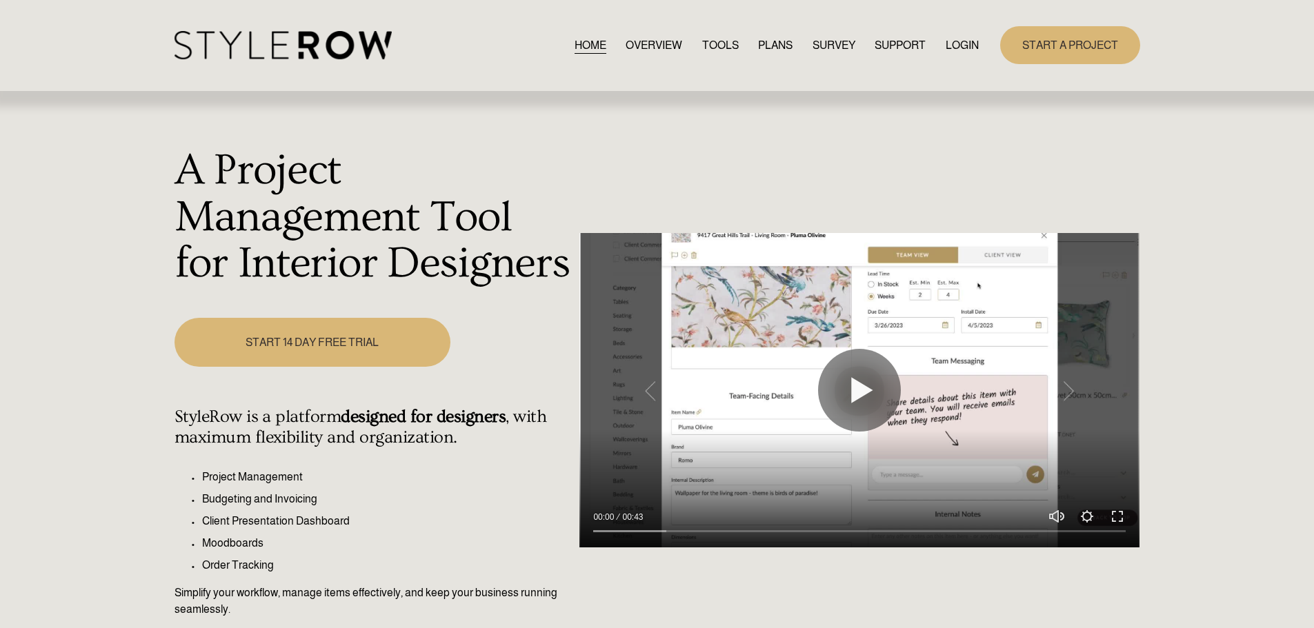
click at [952, 41] on link "LOGIN" at bounding box center [962, 45] width 33 height 19
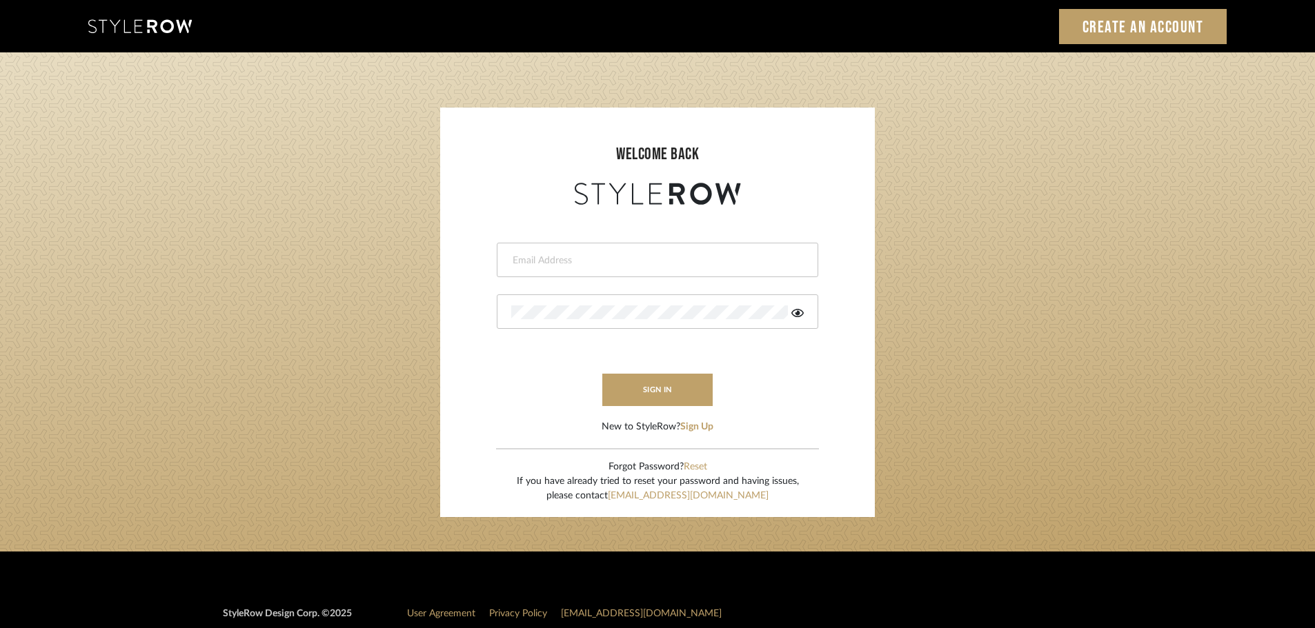
drag, startPoint x: 0, startPoint y: 0, endPoint x: 539, endPoint y: 256, distance: 596.3
click at [539, 256] on input "email" at bounding box center [655, 261] width 289 height 14
type input "persimmon.design@outlook.com"
click at [636, 380] on button "sign in" at bounding box center [657, 390] width 110 height 32
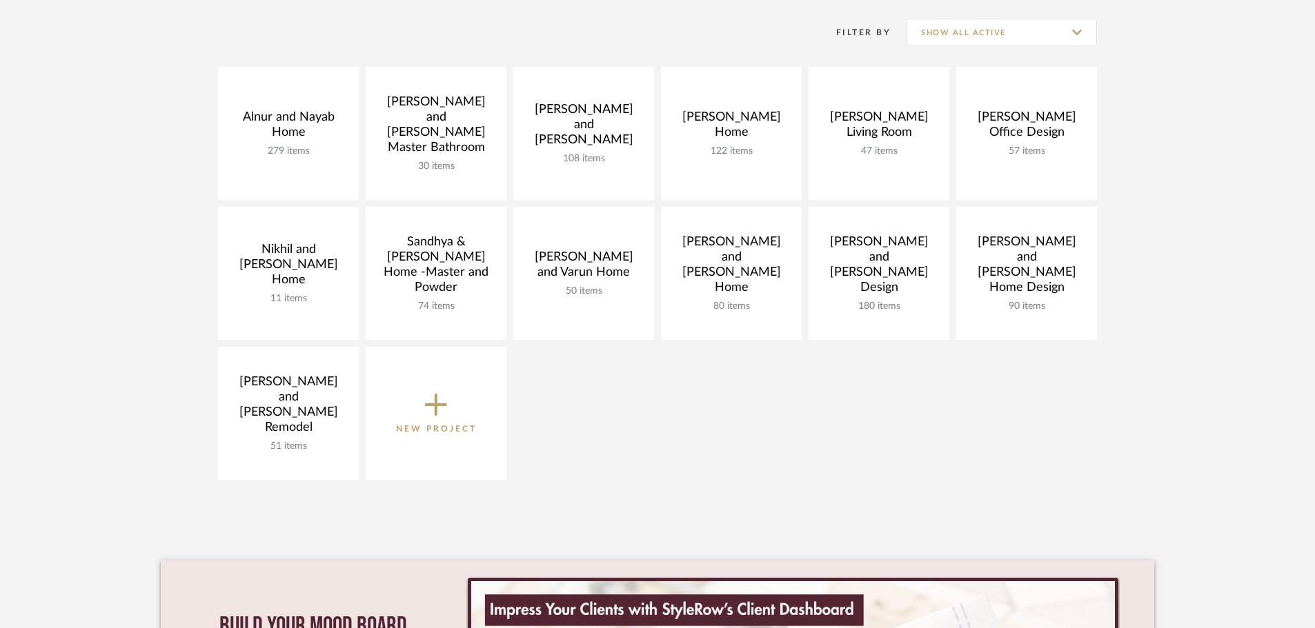
scroll to position [276, 0]
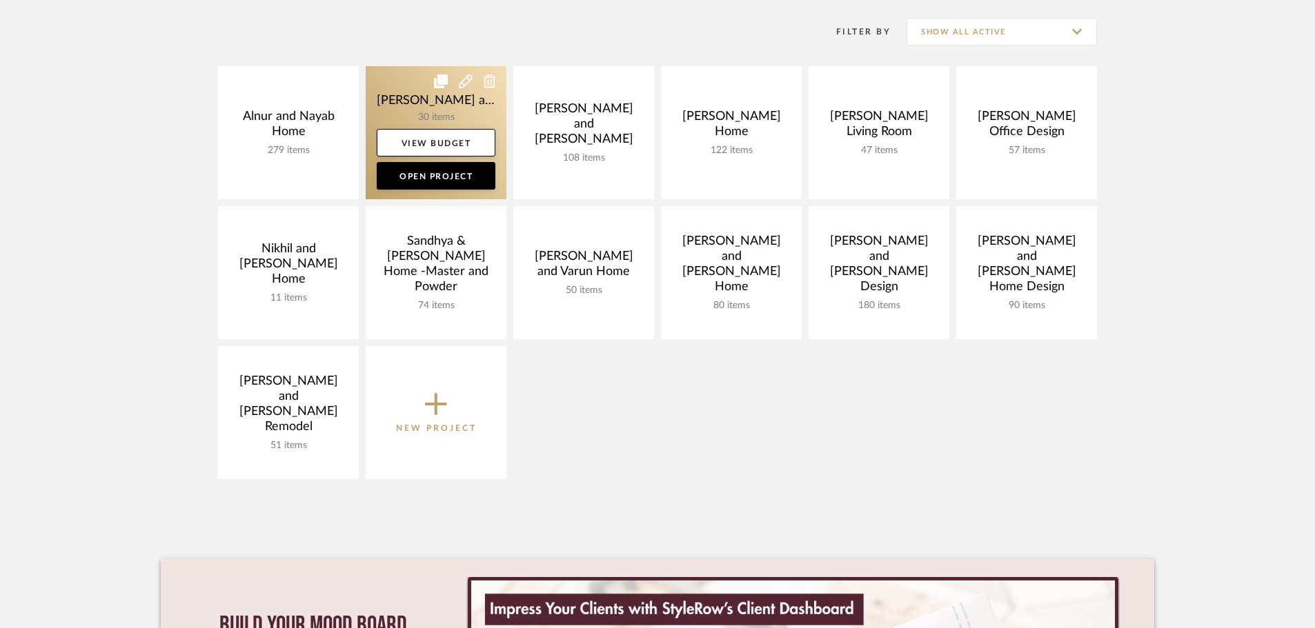
click at [402, 92] on link at bounding box center [436, 132] width 141 height 133
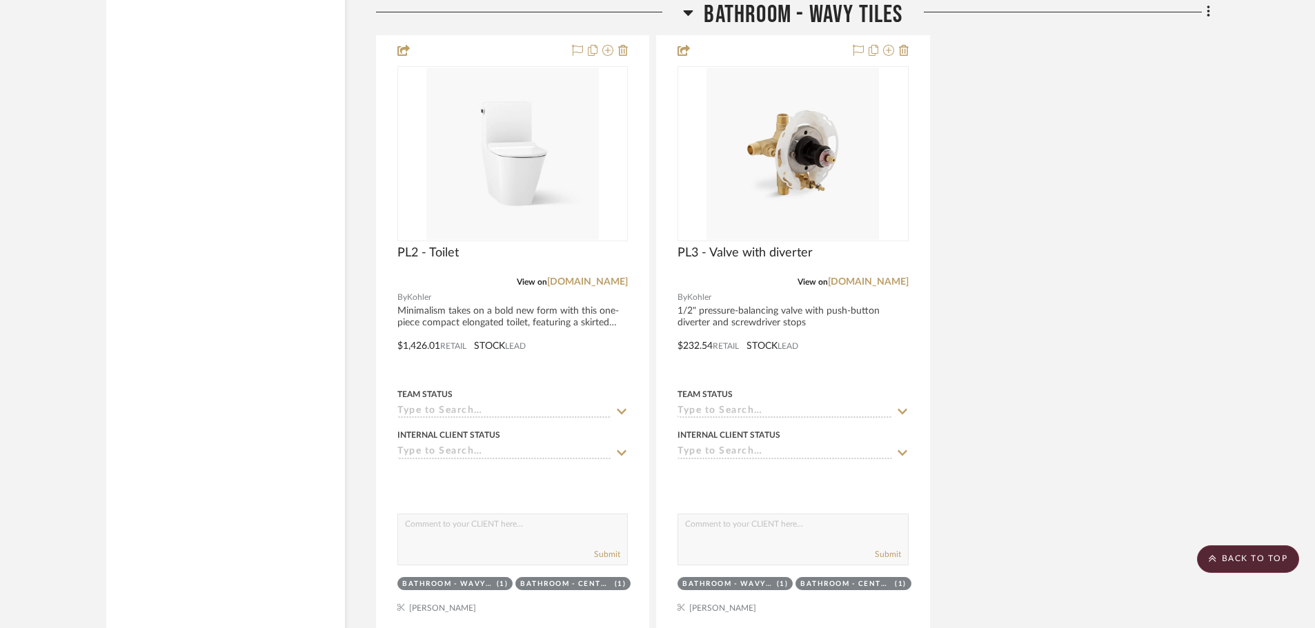
scroll to position [2759, 0]
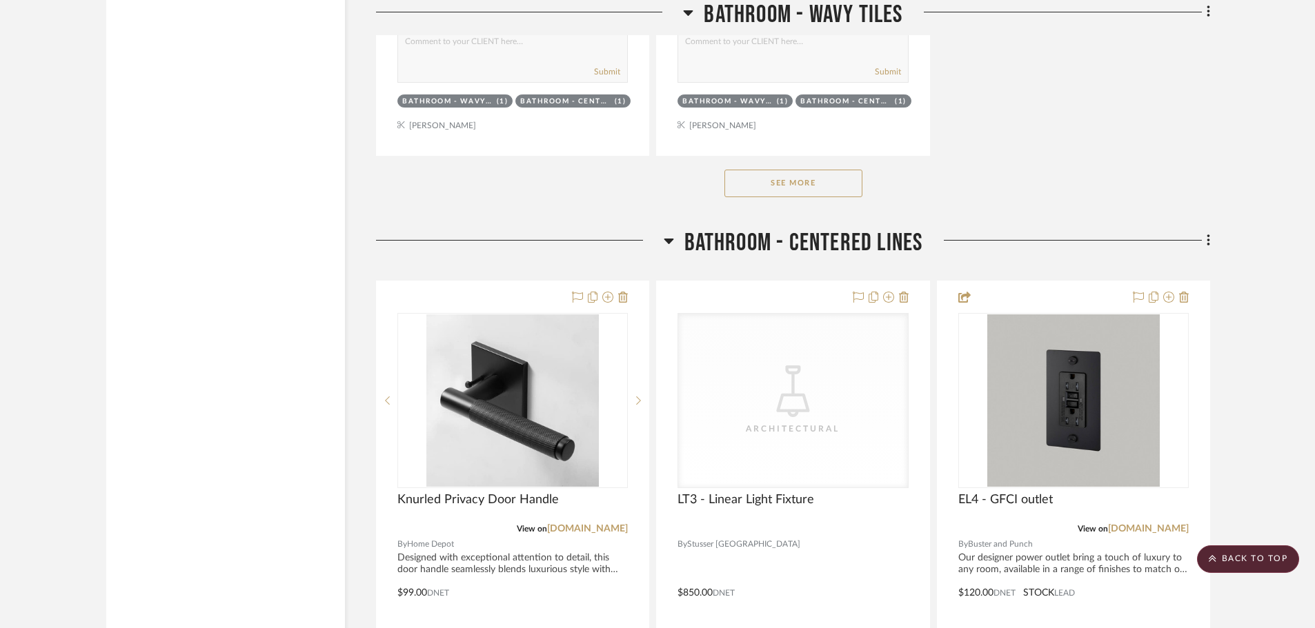
click at [830, 178] on button "See More" at bounding box center [793, 184] width 138 height 28
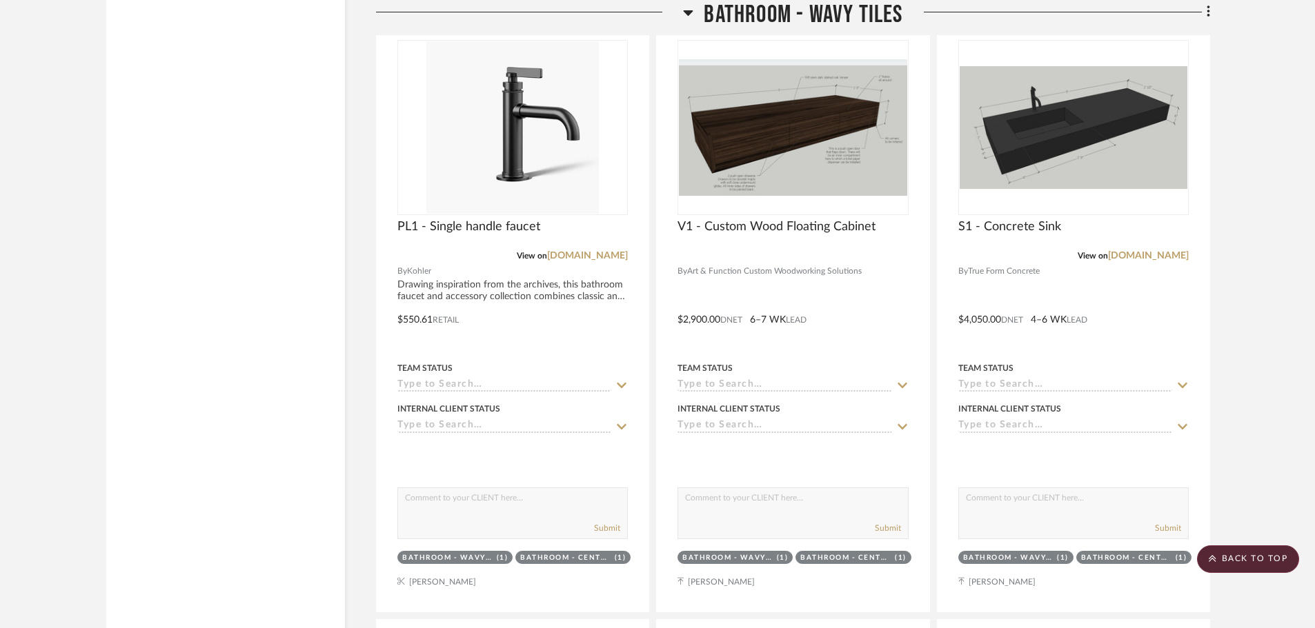
scroll to position [4138, 0]
